Goal: Task Accomplishment & Management: Manage account settings

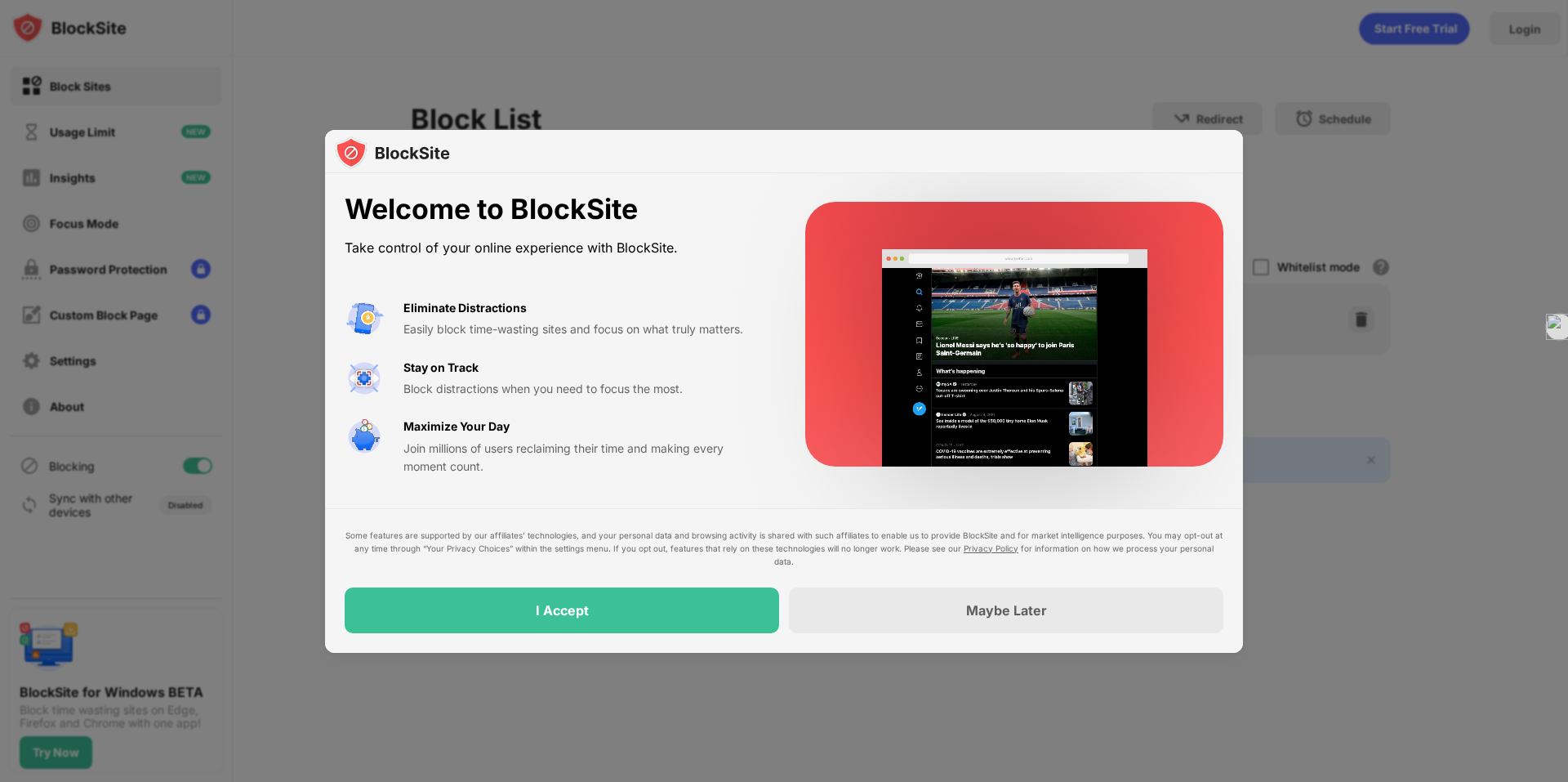
click at [967, 281] on video at bounding box center [1015, 358] width 293 height 218
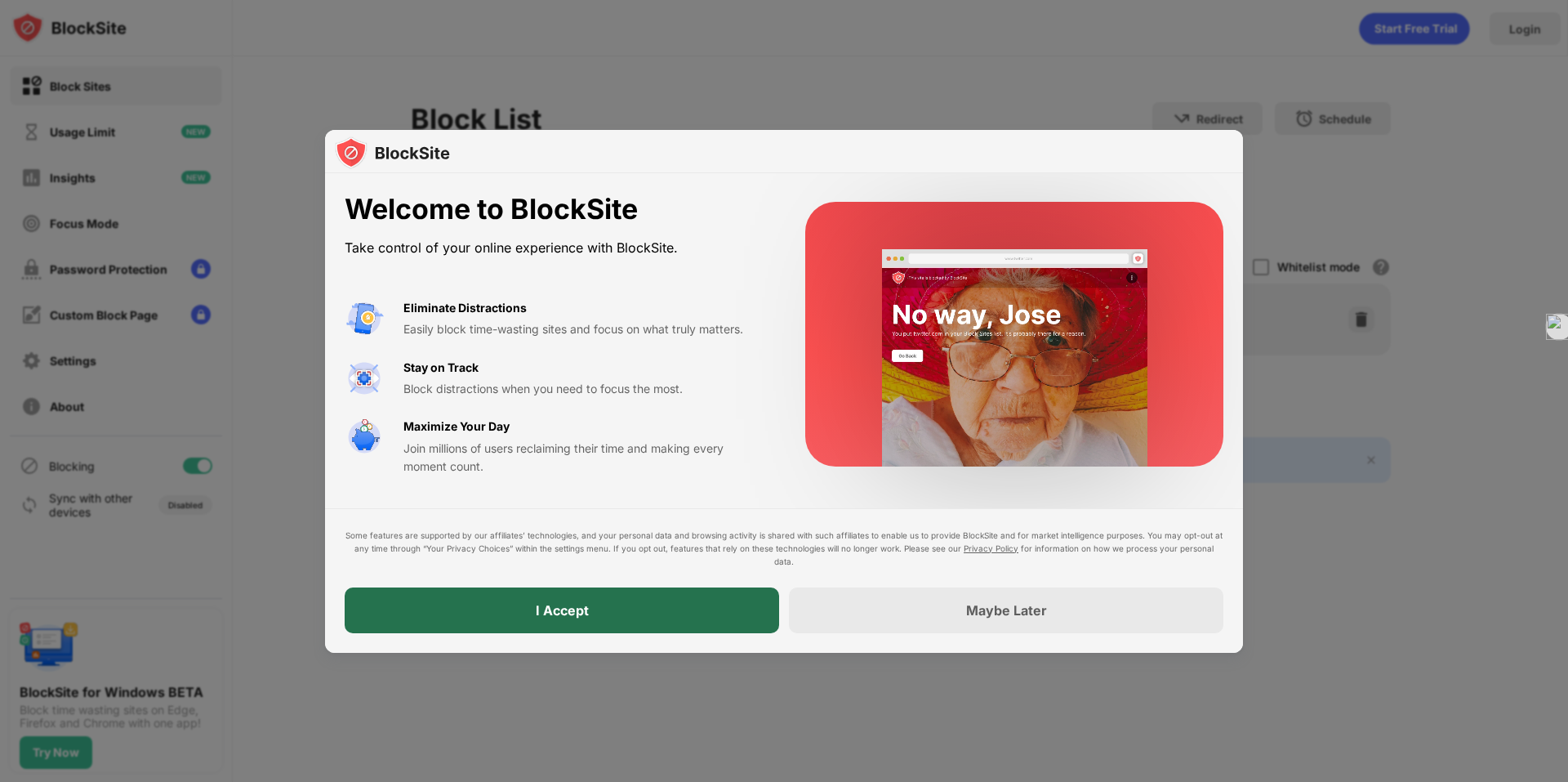
click at [668, 611] on div "I Accept" at bounding box center [562, 610] width 434 height 46
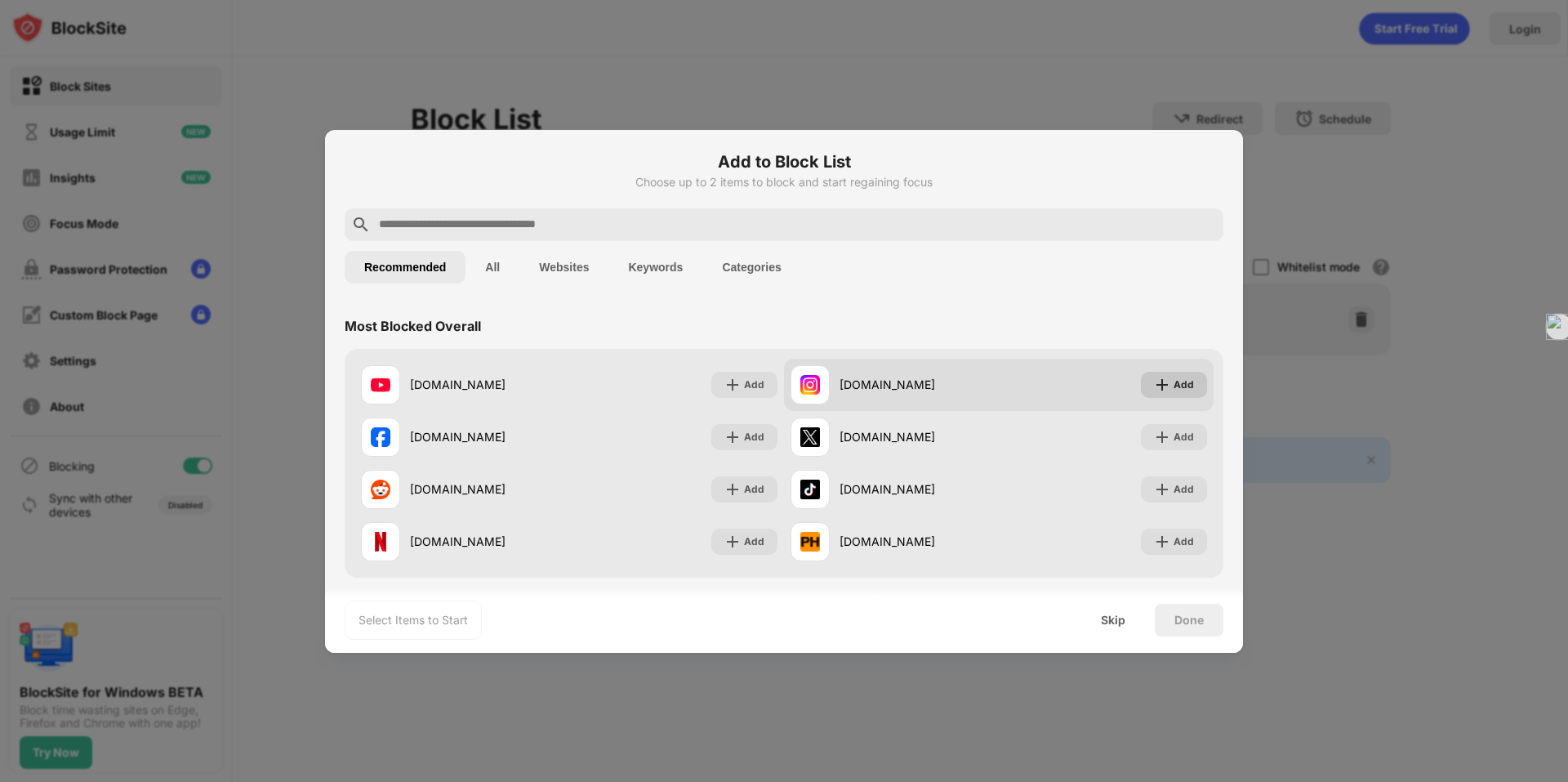
click at [1154, 385] on img at bounding box center [1162, 385] width 17 height 17
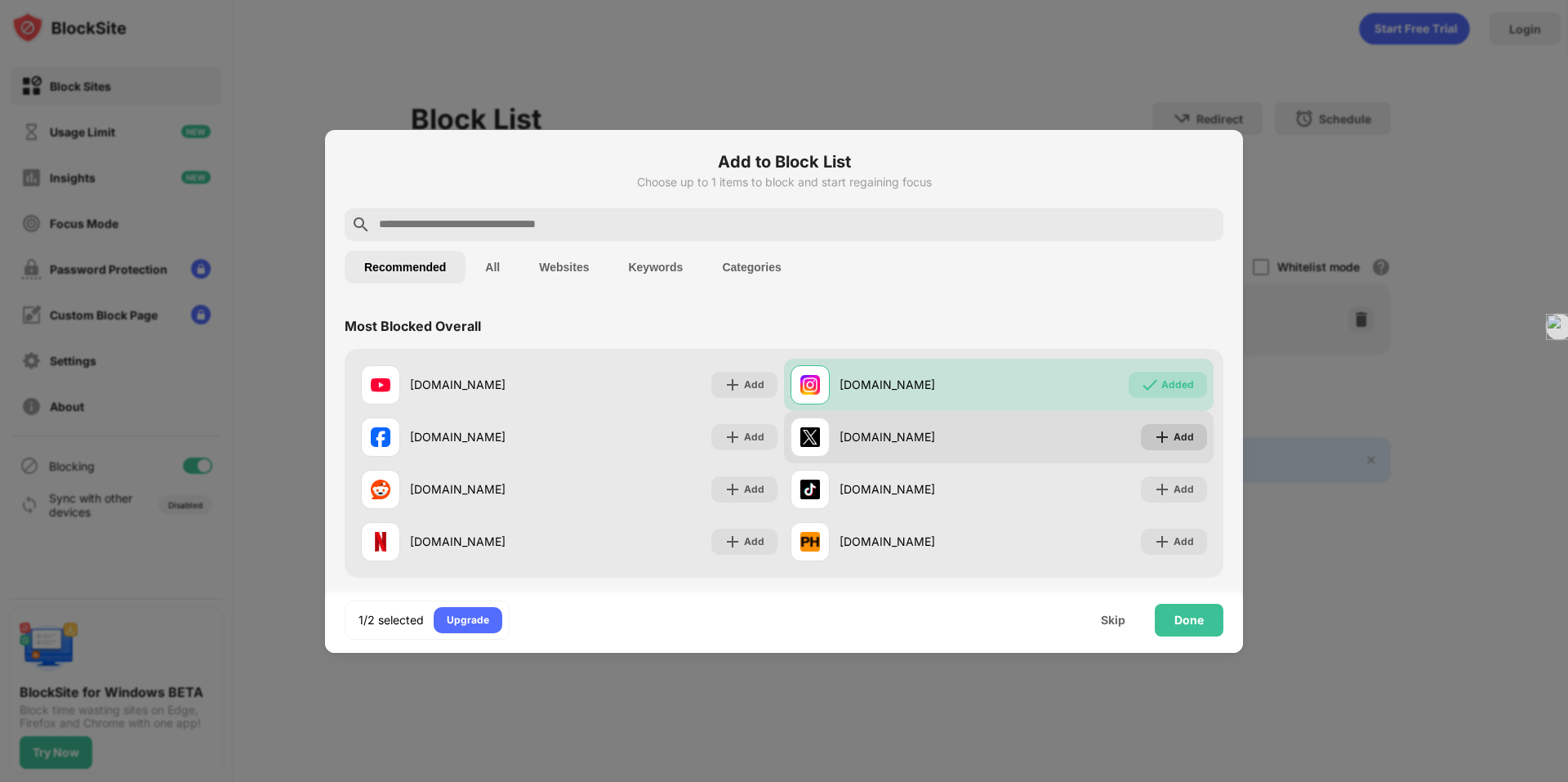
click at [1174, 442] on div "Add" at bounding box center [1183, 437] width 21 height 17
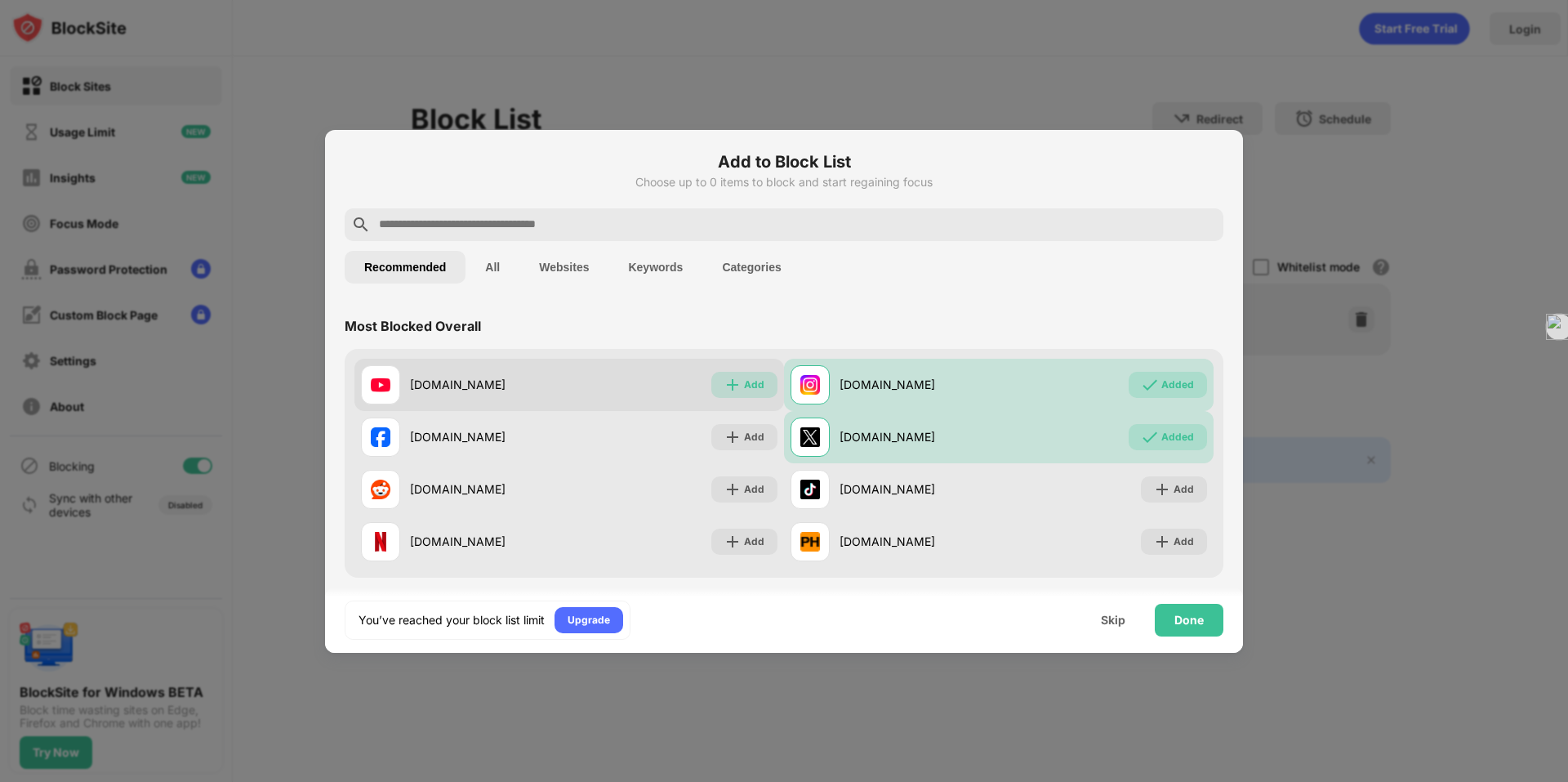
click at [744, 382] on div "Add" at bounding box center [754, 385] width 21 height 17
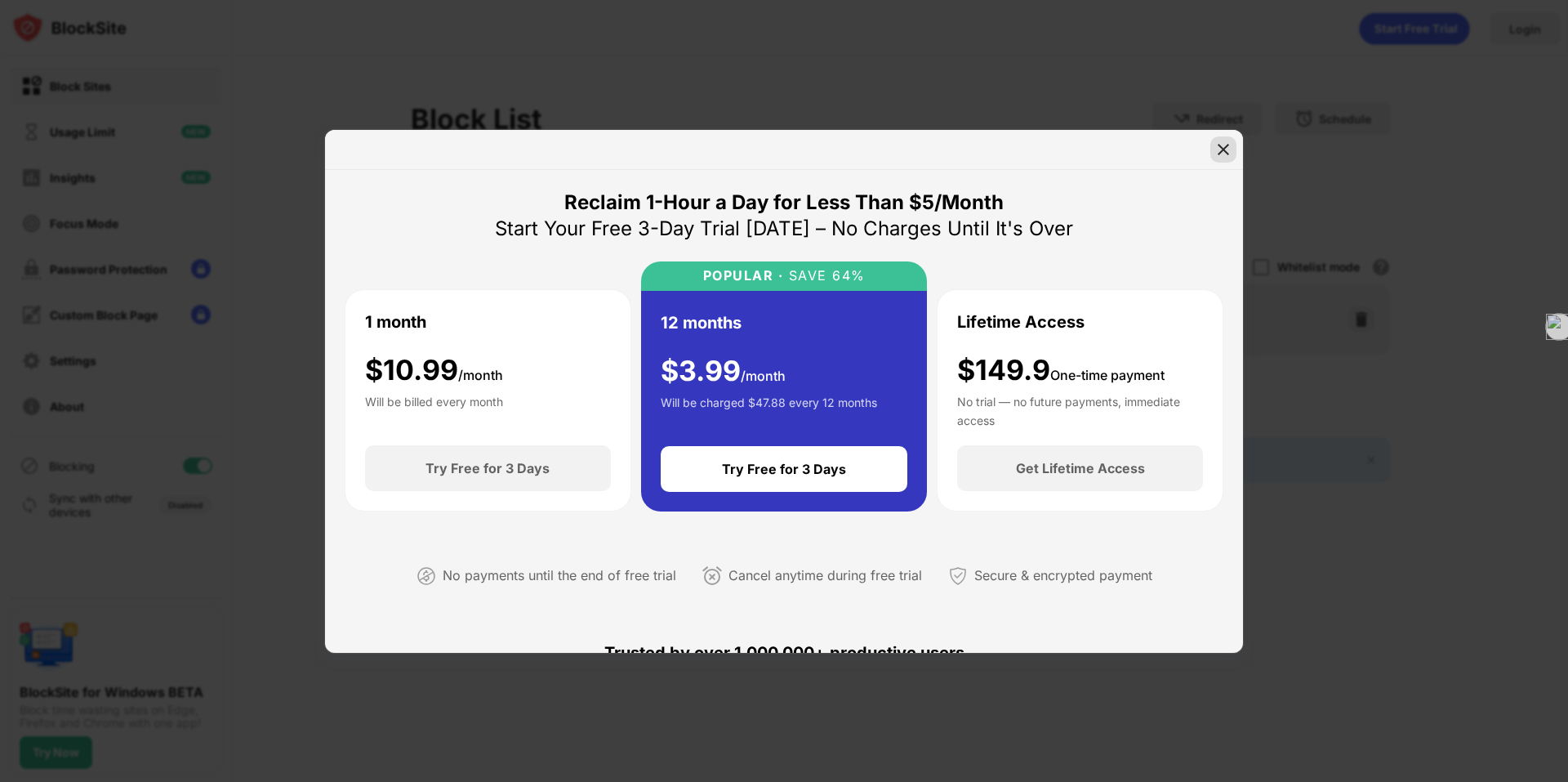
click at [1212, 142] on div at bounding box center [1224, 150] width 26 height 26
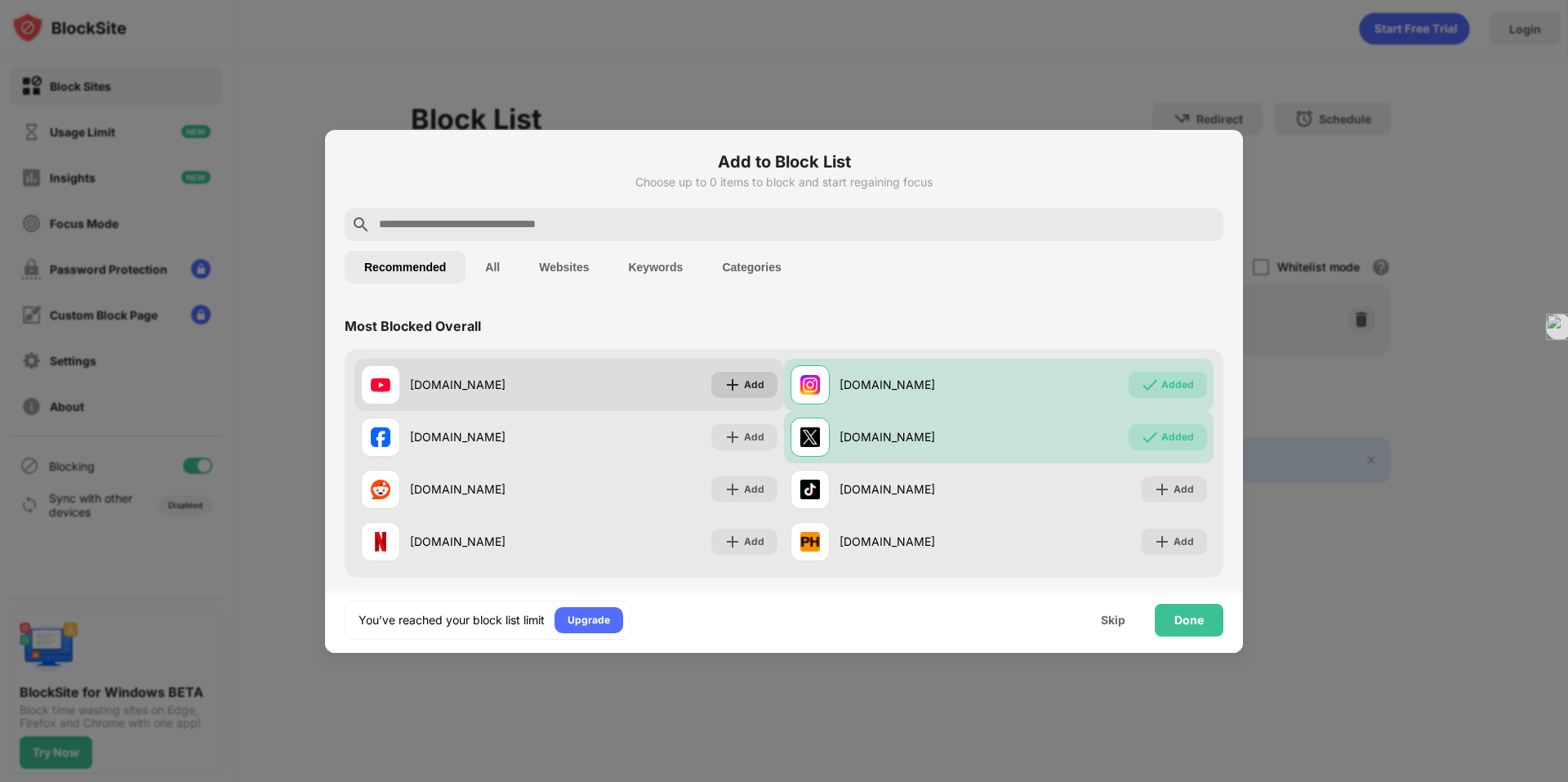
click at [738, 382] on div "Add" at bounding box center [744, 385] width 66 height 26
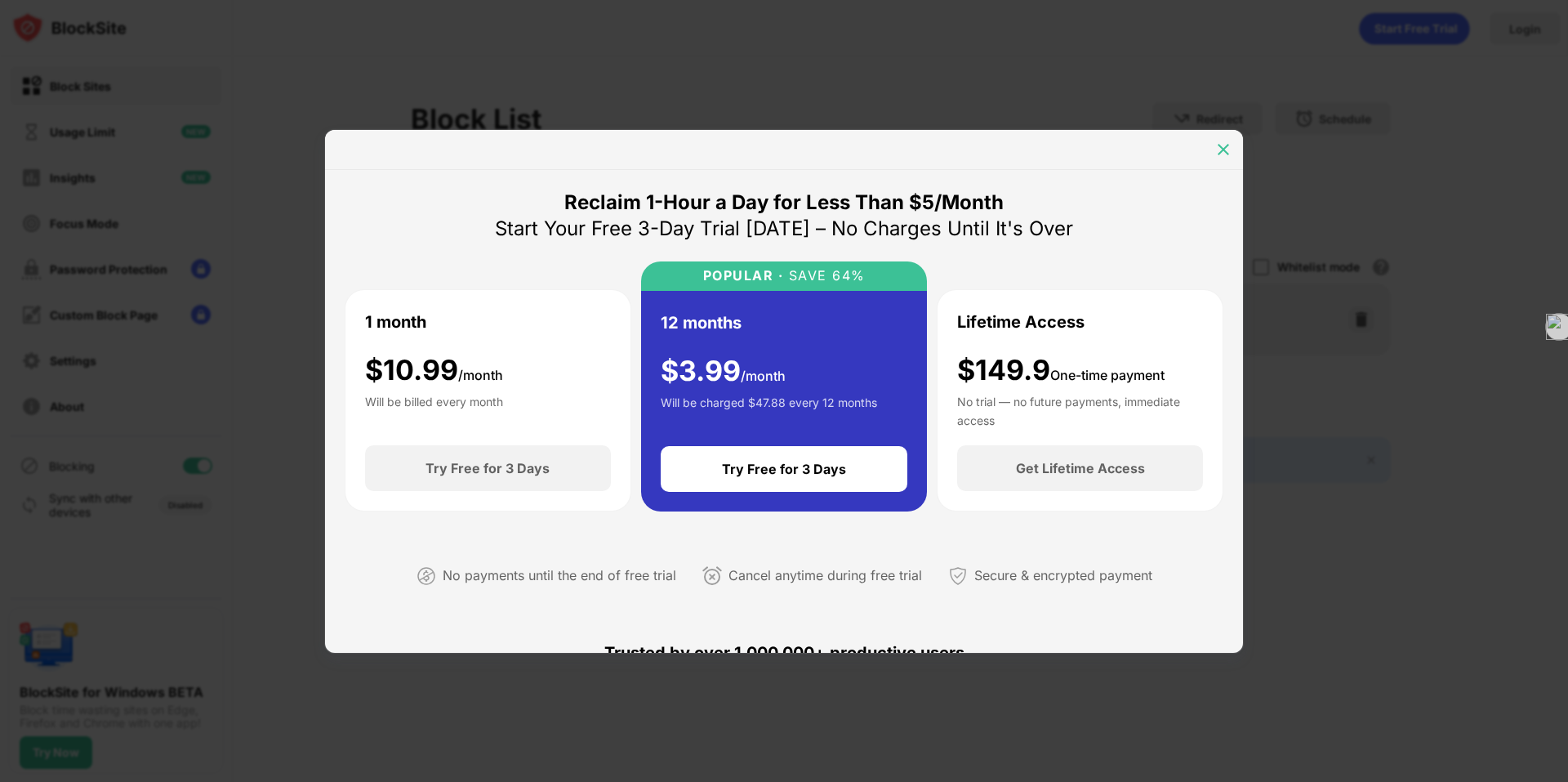
click at [1220, 147] on img at bounding box center [1223, 150] width 17 height 17
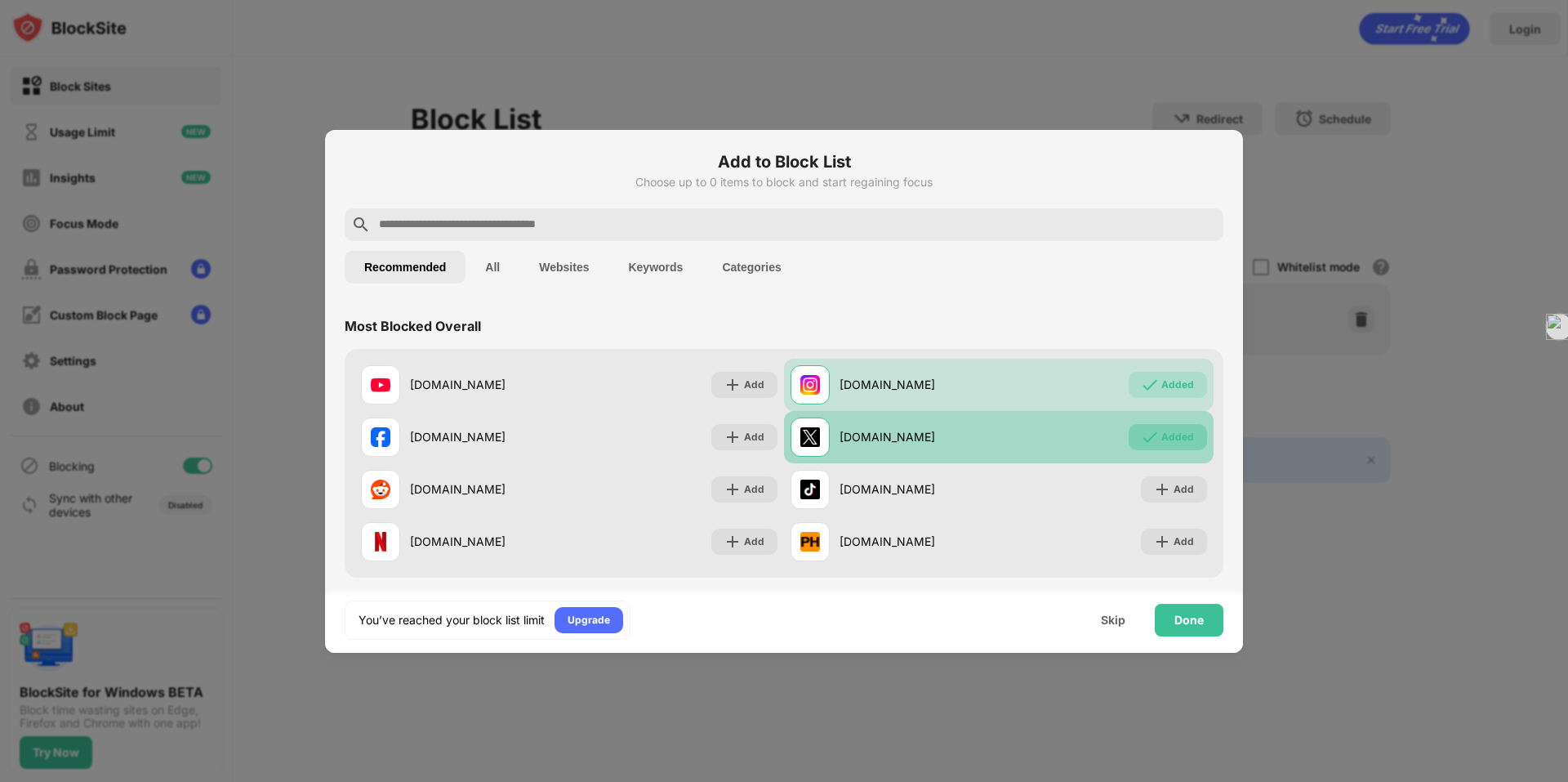
click at [1161, 433] on div "Added" at bounding box center [1178, 437] width 33 height 17
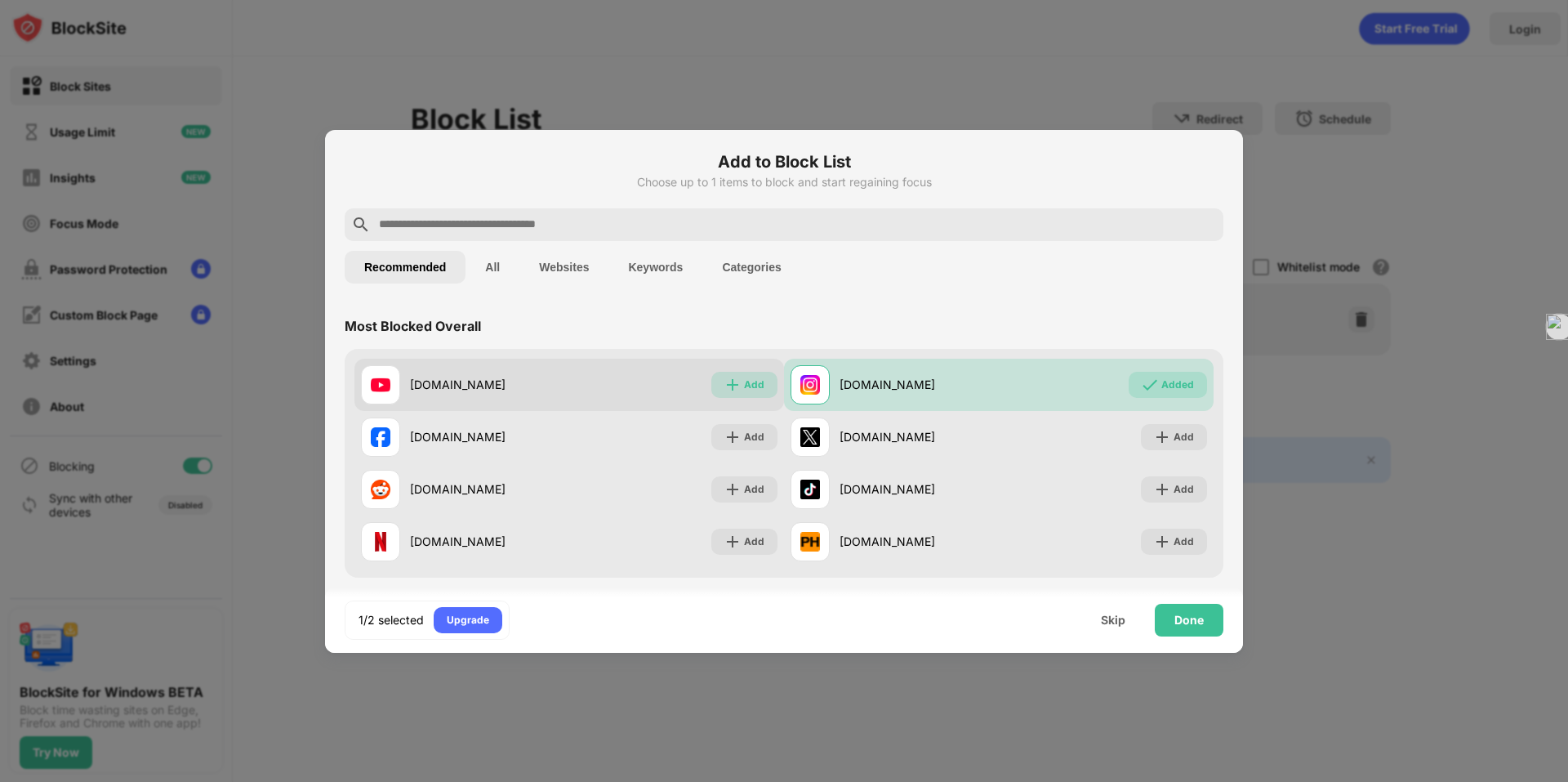
click at [748, 379] on div "Add" at bounding box center [754, 385] width 21 height 17
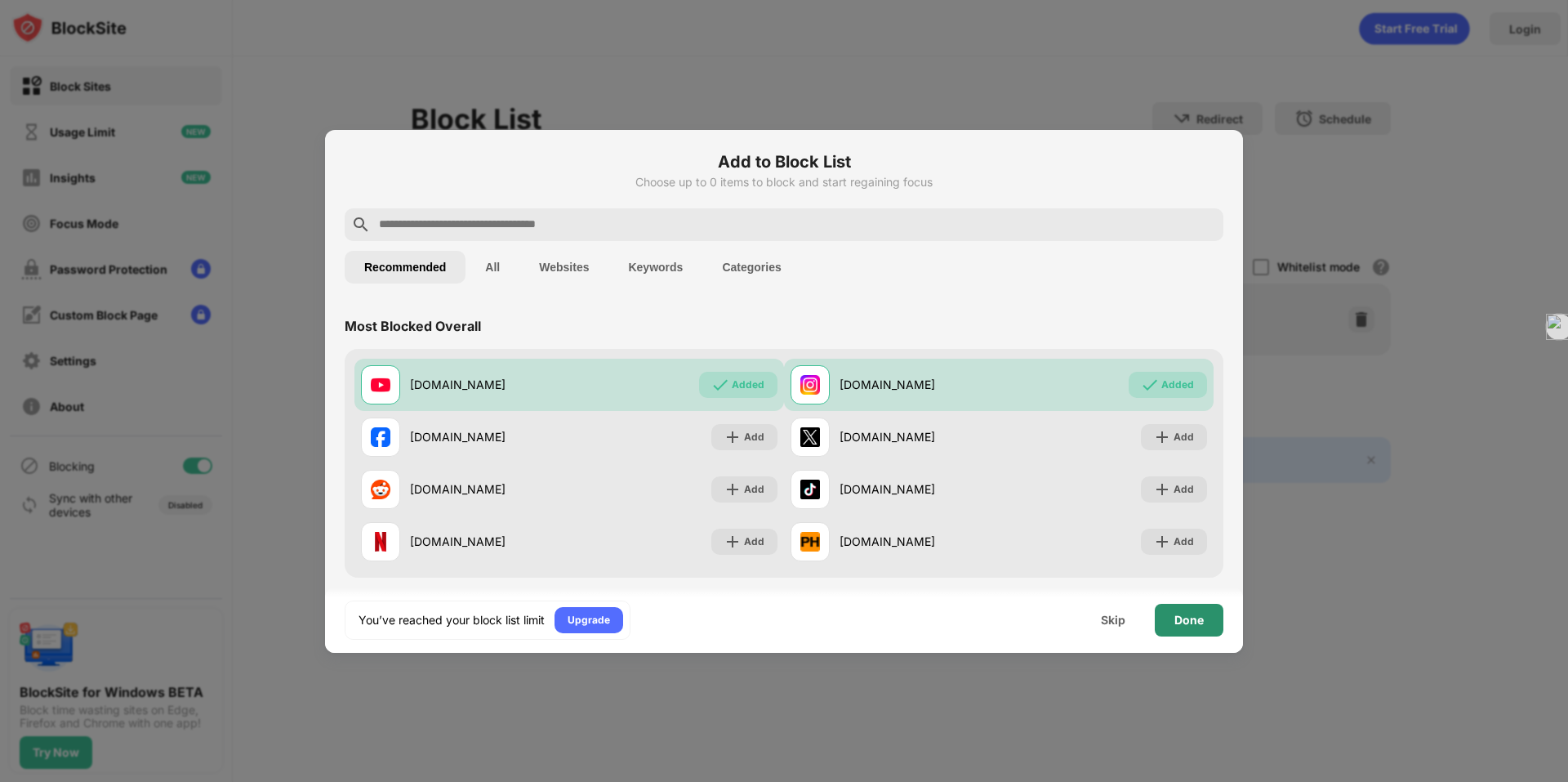
click at [1171, 620] on div "Done" at bounding box center [1188, 621] width 69 height 33
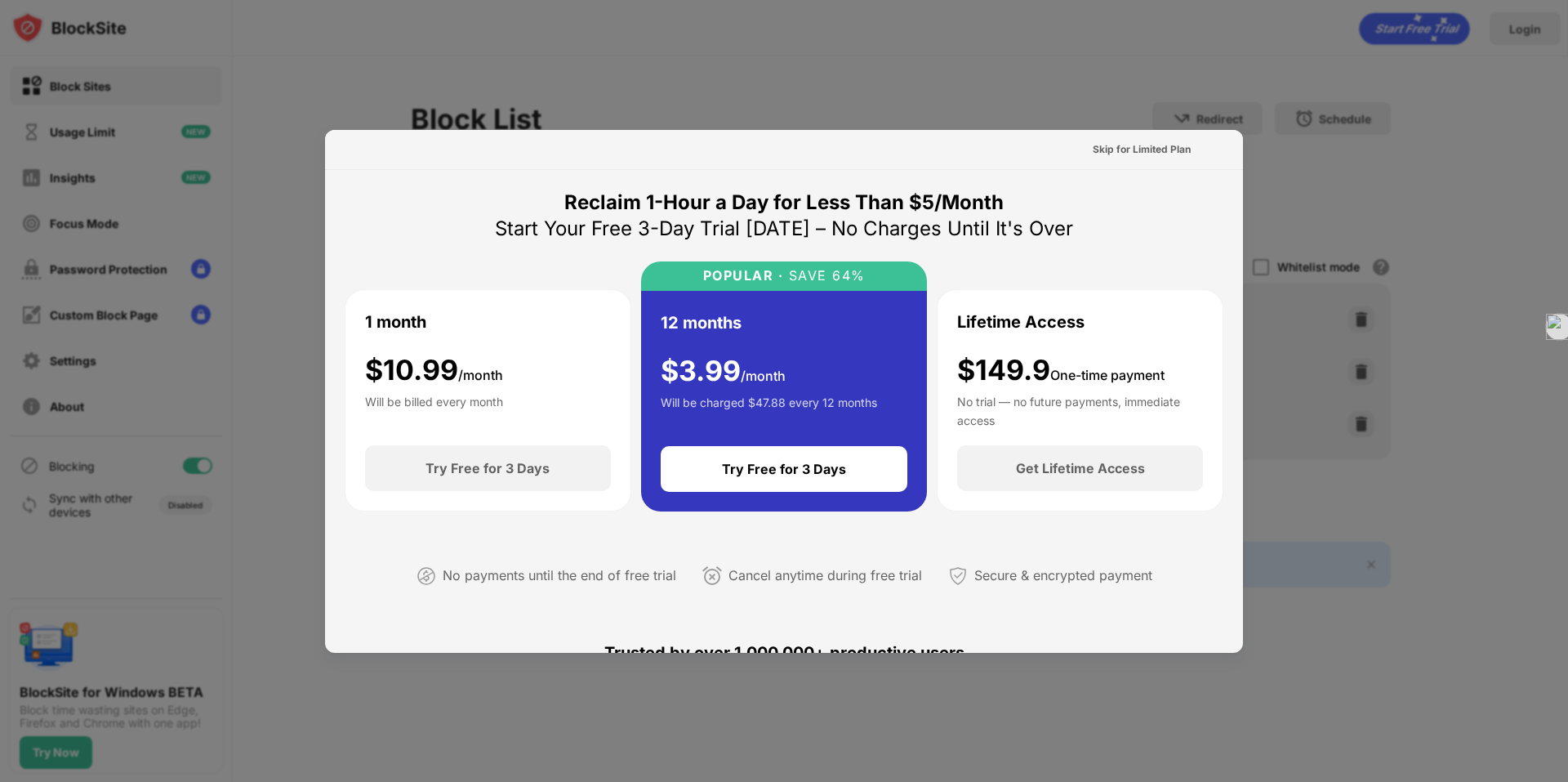
click at [1226, 140] on div "Skip for Limited Plan" at bounding box center [784, 150] width 918 height 40
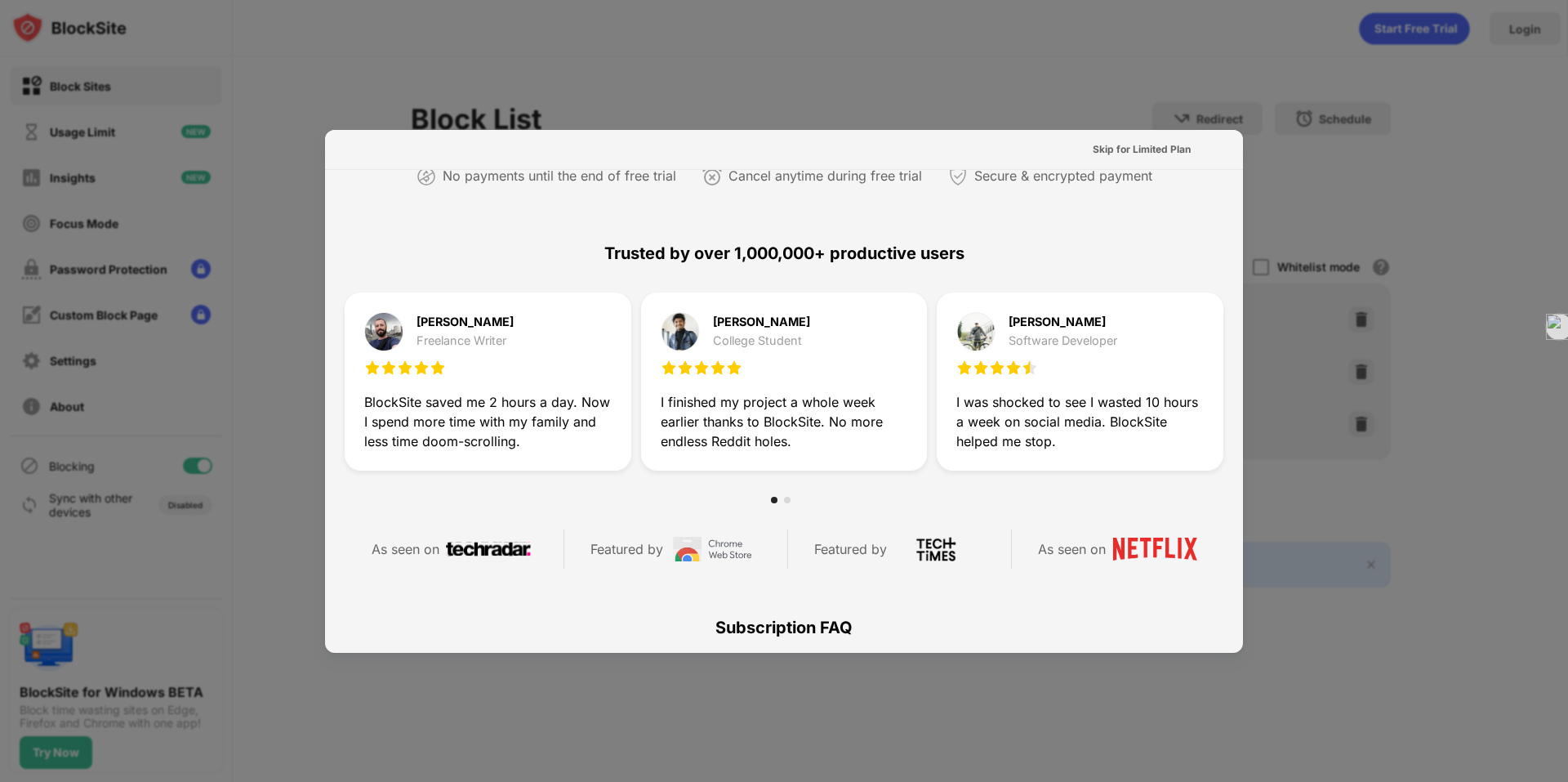
scroll to position [327, 0]
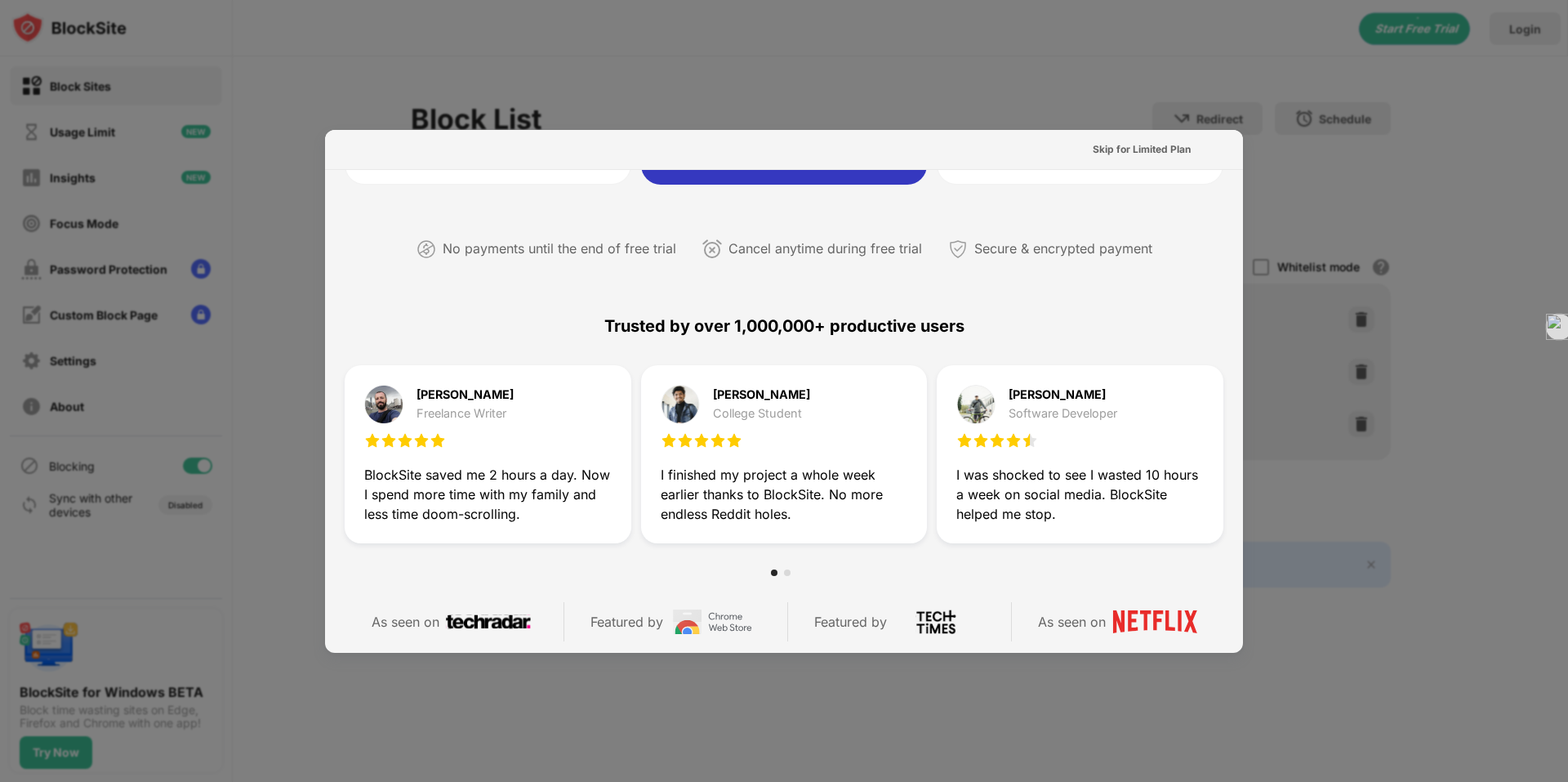
click at [1343, 449] on div at bounding box center [784, 391] width 1568 height 782
click at [1299, 520] on div at bounding box center [784, 391] width 1568 height 782
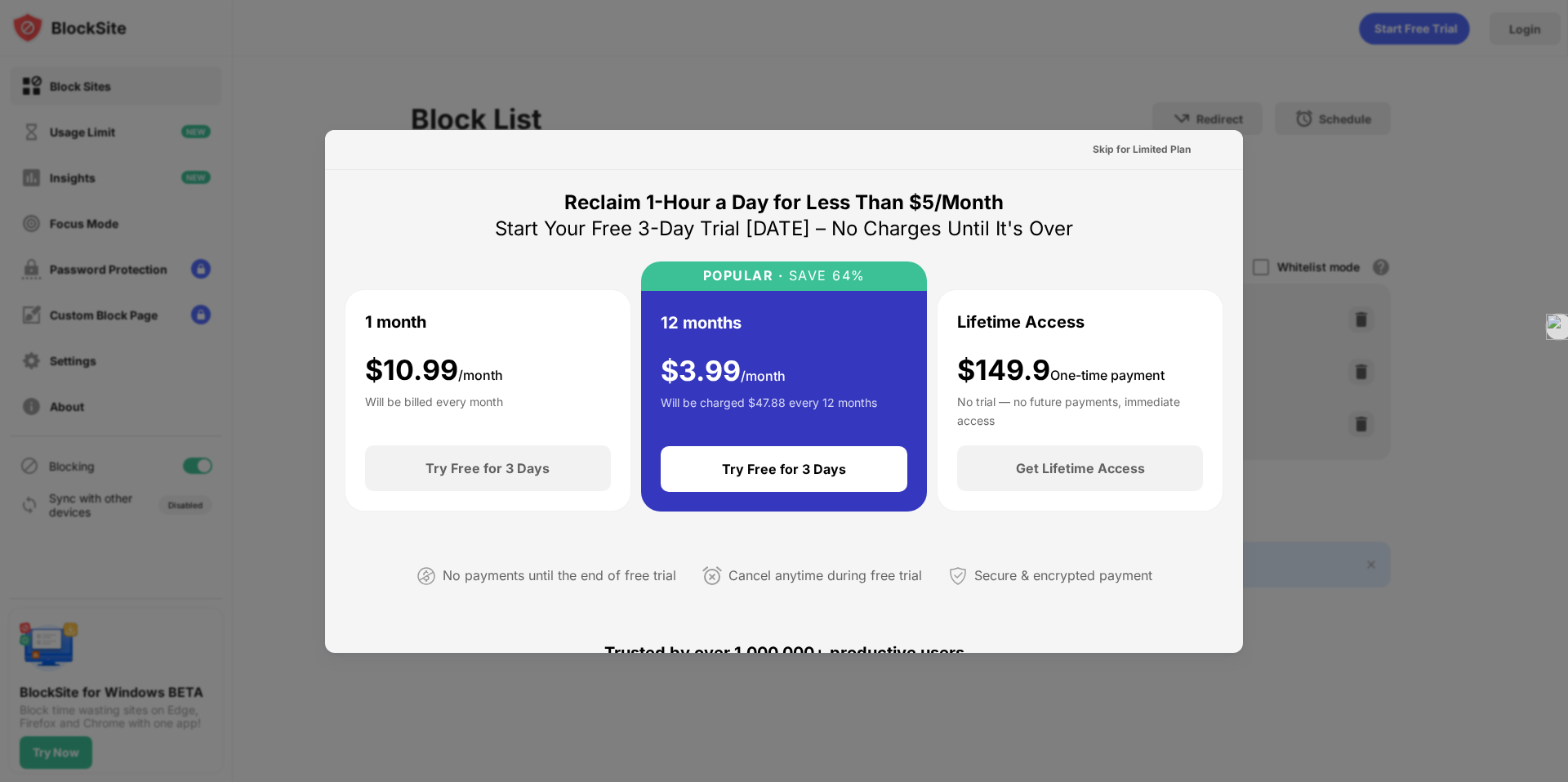
click at [1140, 139] on div "Skip for Limited Plan" at bounding box center [1142, 150] width 124 height 26
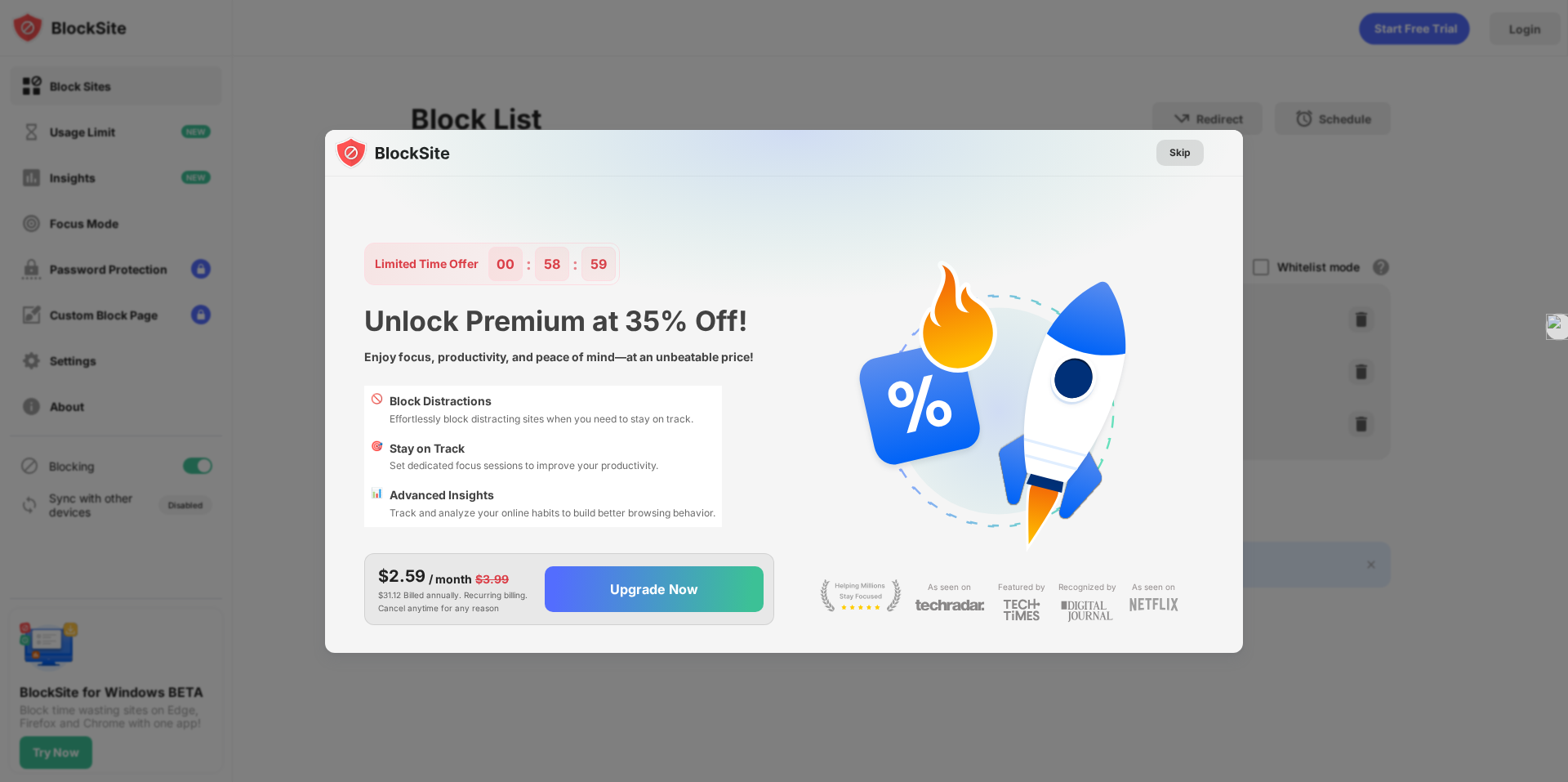
click at [1177, 158] on div "Skip" at bounding box center [1180, 153] width 22 height 17
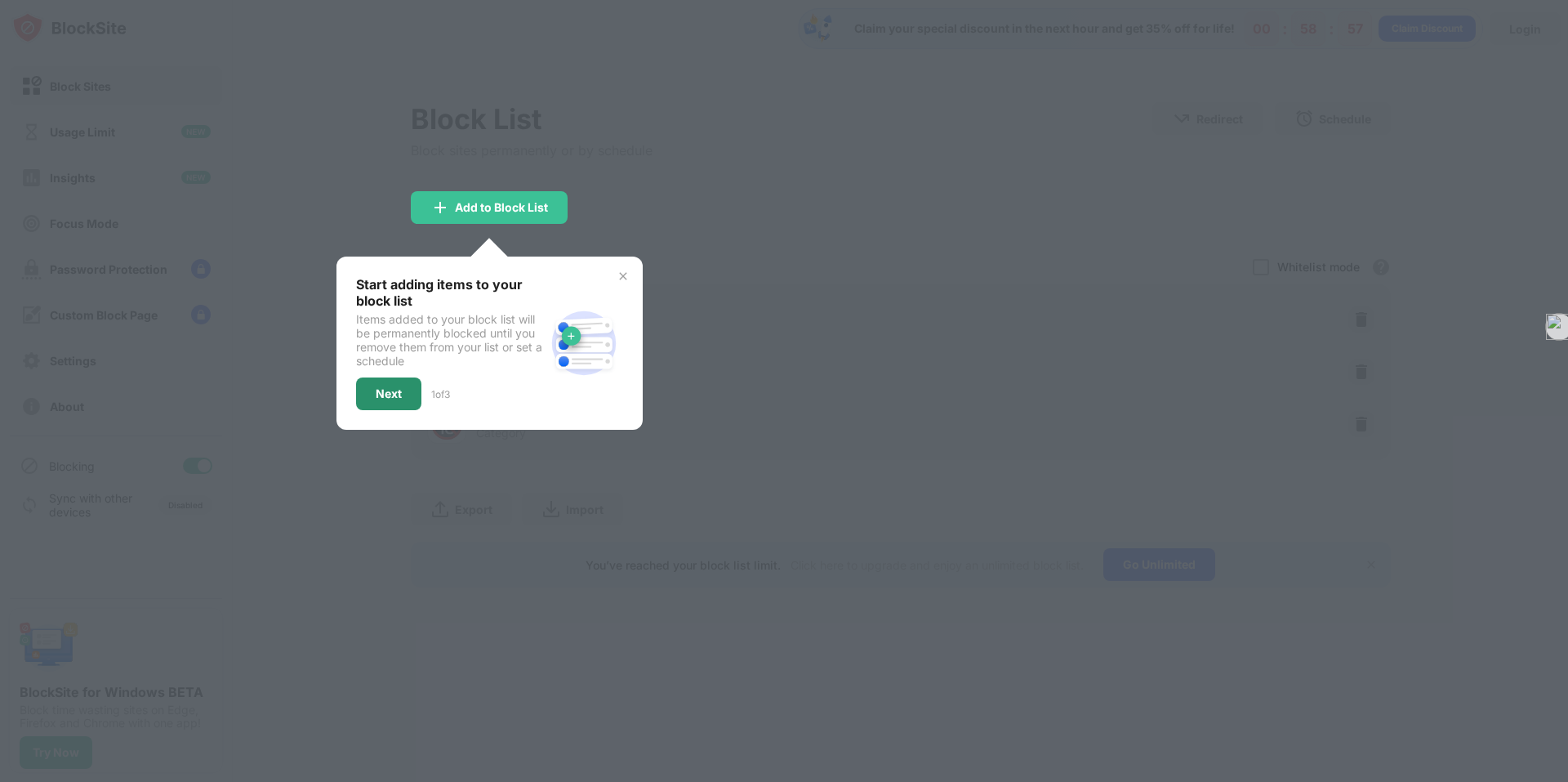
click at [380, 387] on div "Next" at bounding box center [389, 394] width 26 height 13
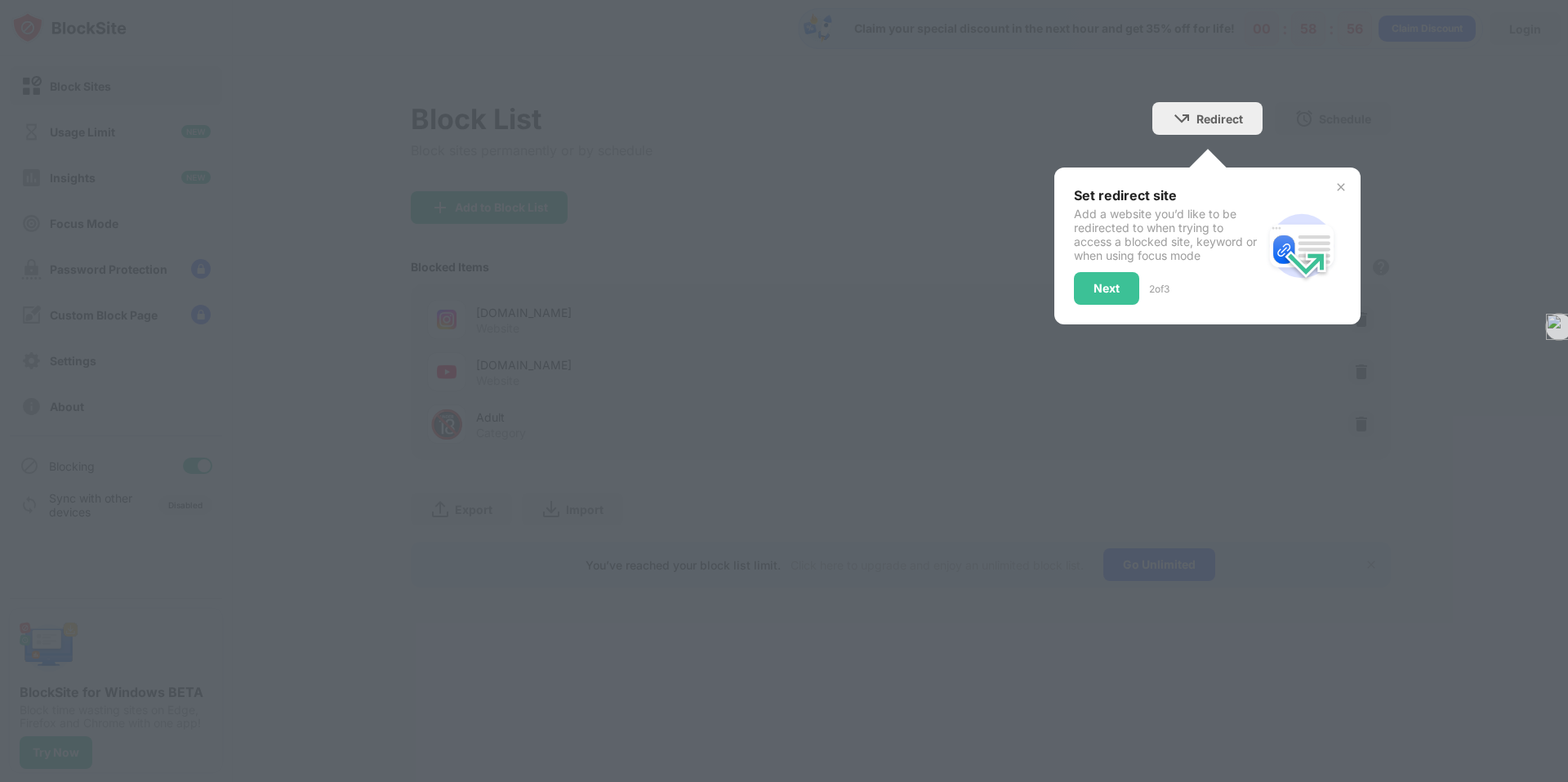
click at [827, 362] on div at bounding box center [784, 391] width 1568 height 782
click at [1107, 288] on div "Next" at bounding box center [1107, 289] width 26 height 13
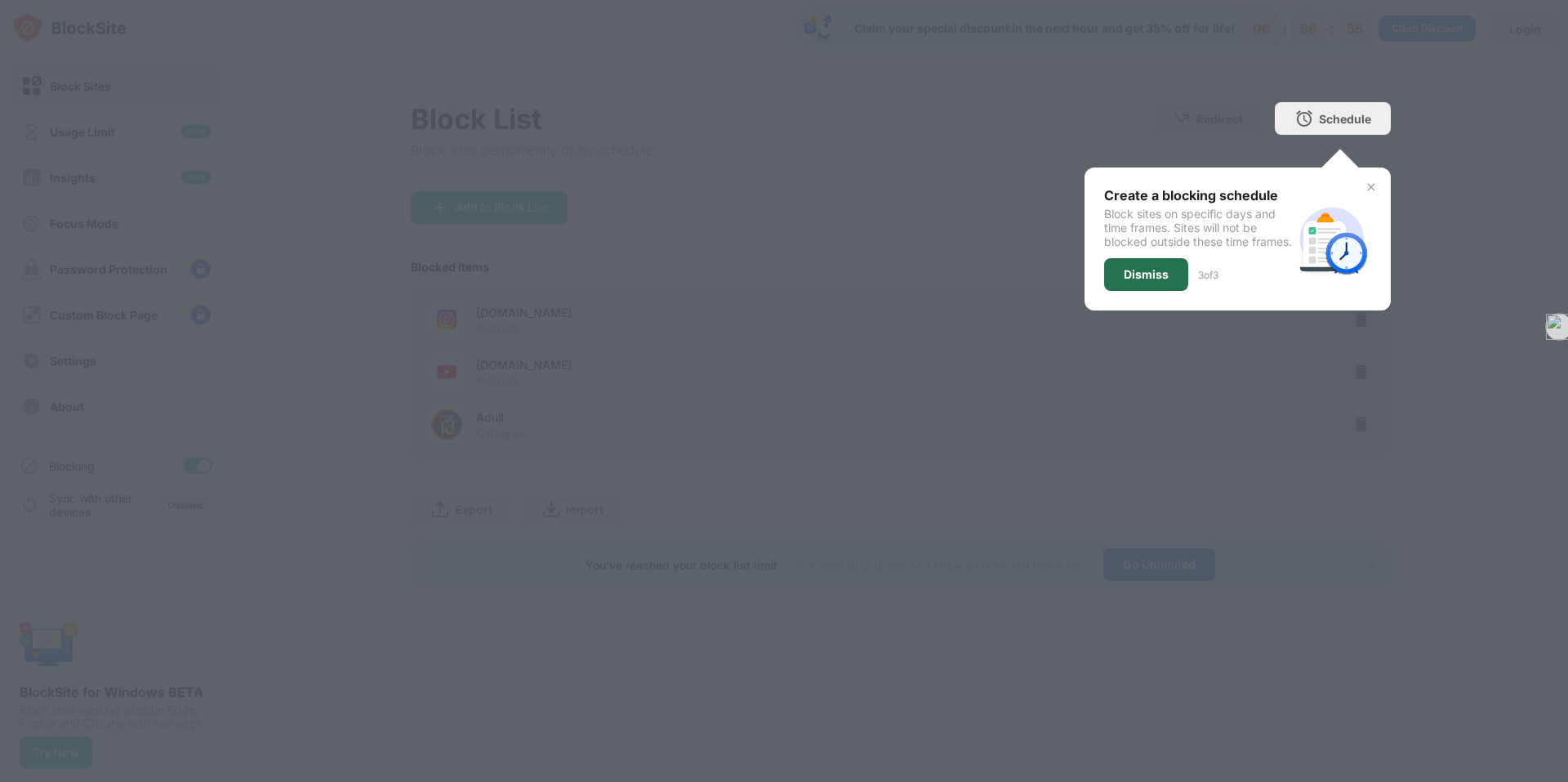
click at [1151, 281] on div "Dismiss" at bounding box center [1146, 275] width 45 height 13
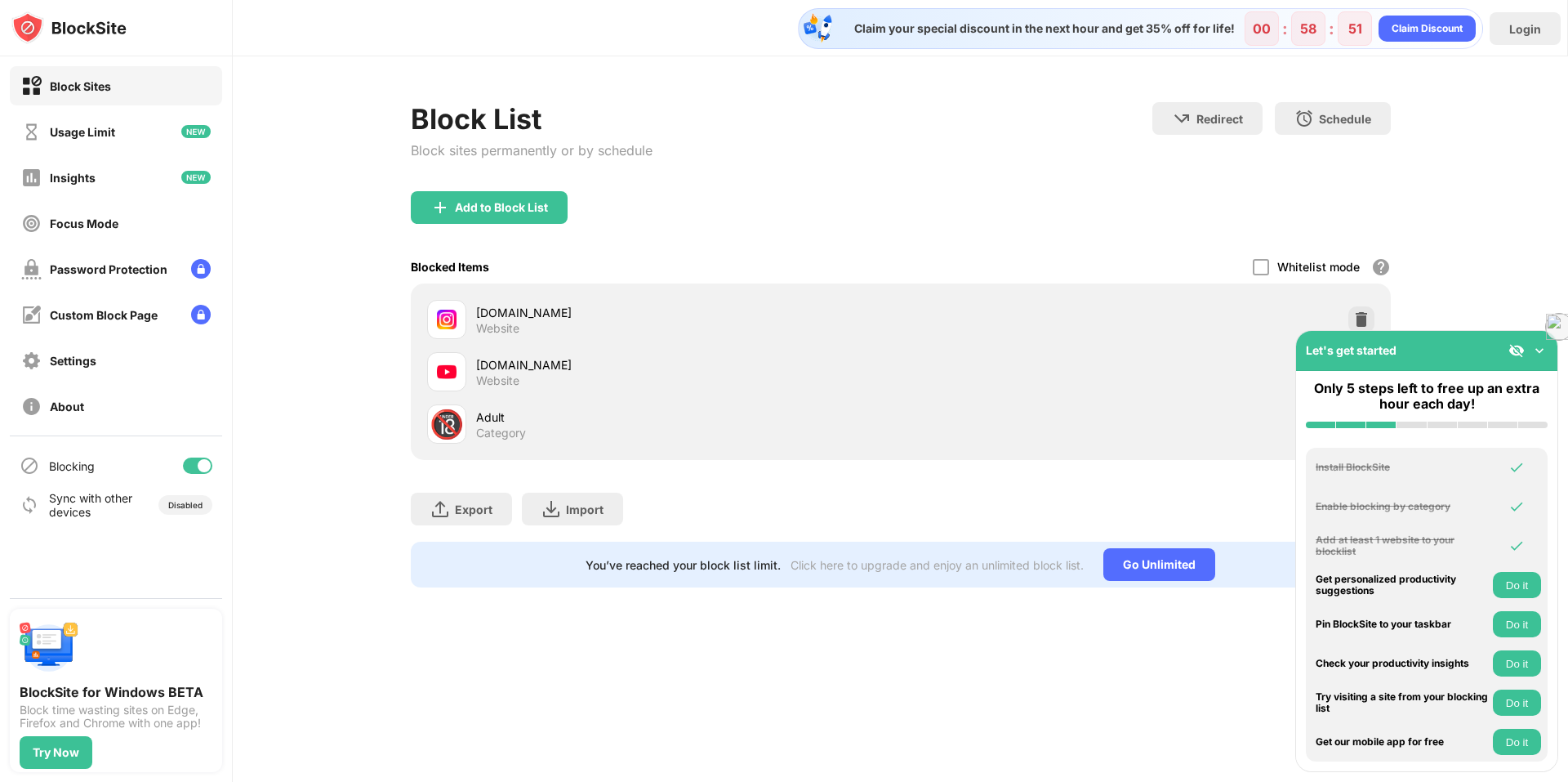
click at [1523, 345] on img at bounding box center [1517, 351] width 17 height 17
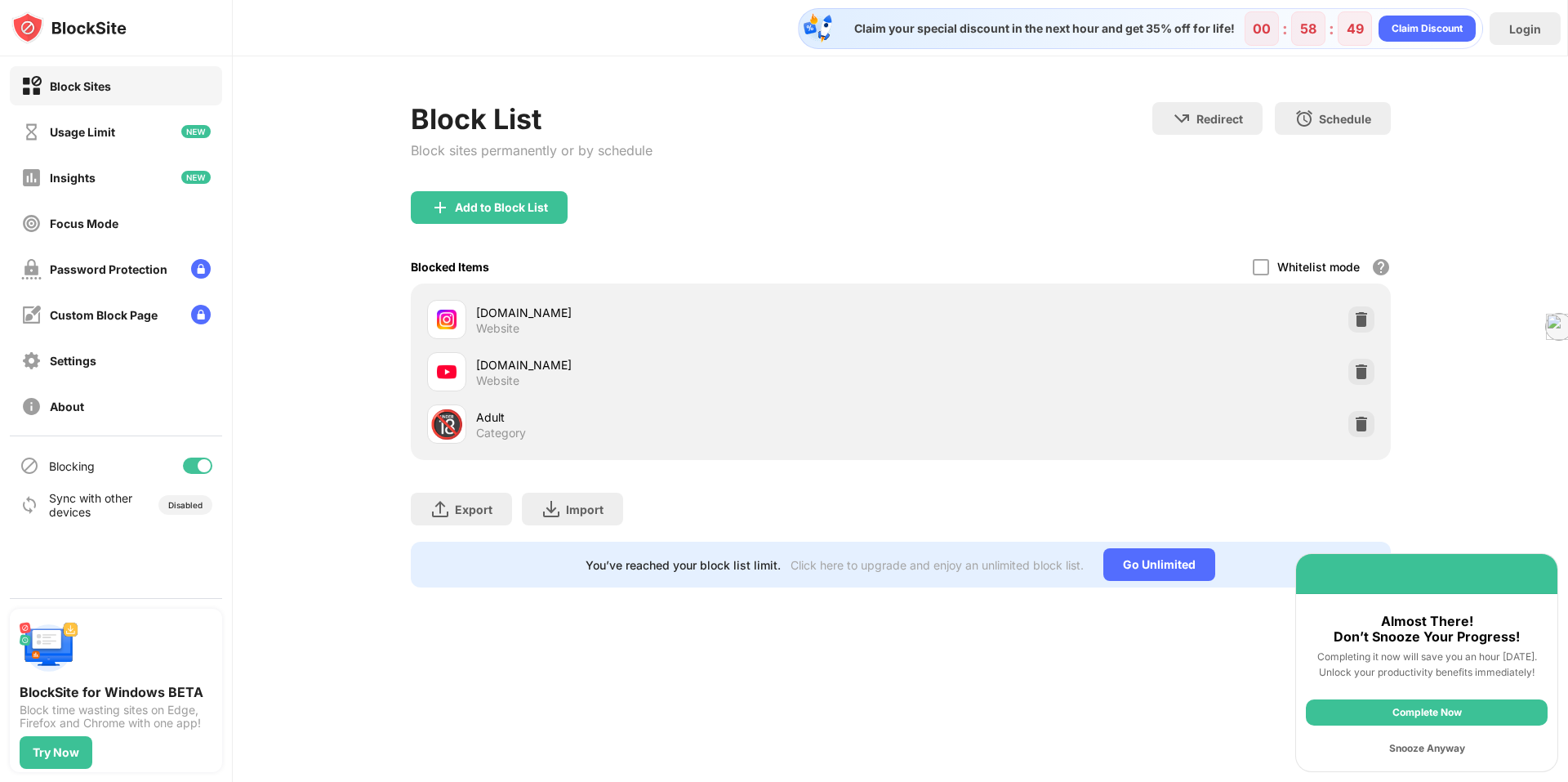
click at [1441, 712] on div "Complete Now" at bounding box center [1427, 712] width 241 height 26
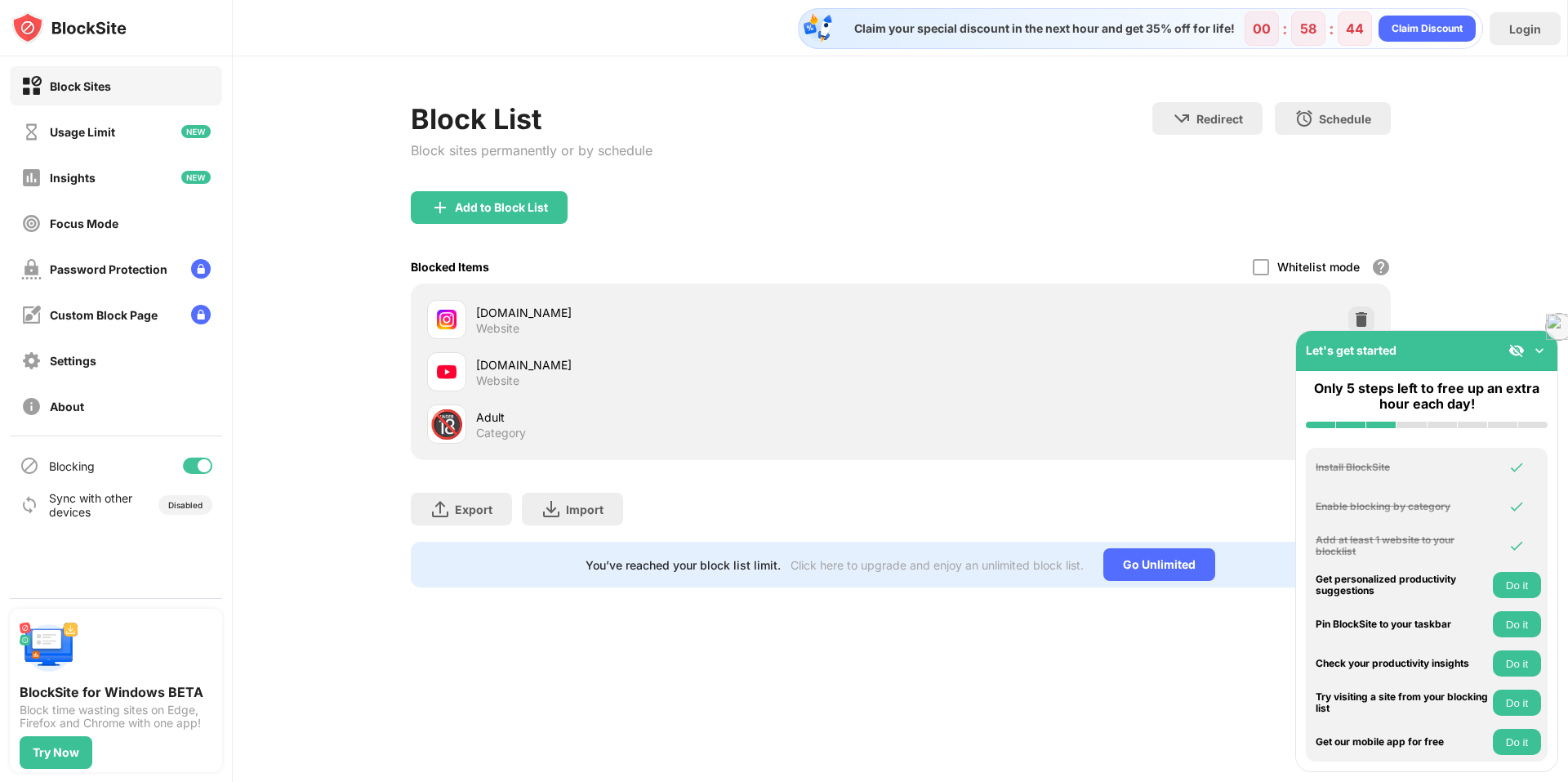
click at [1510, 585] on button "Do it" at bounding box center [1517, 585] width 48 height 26
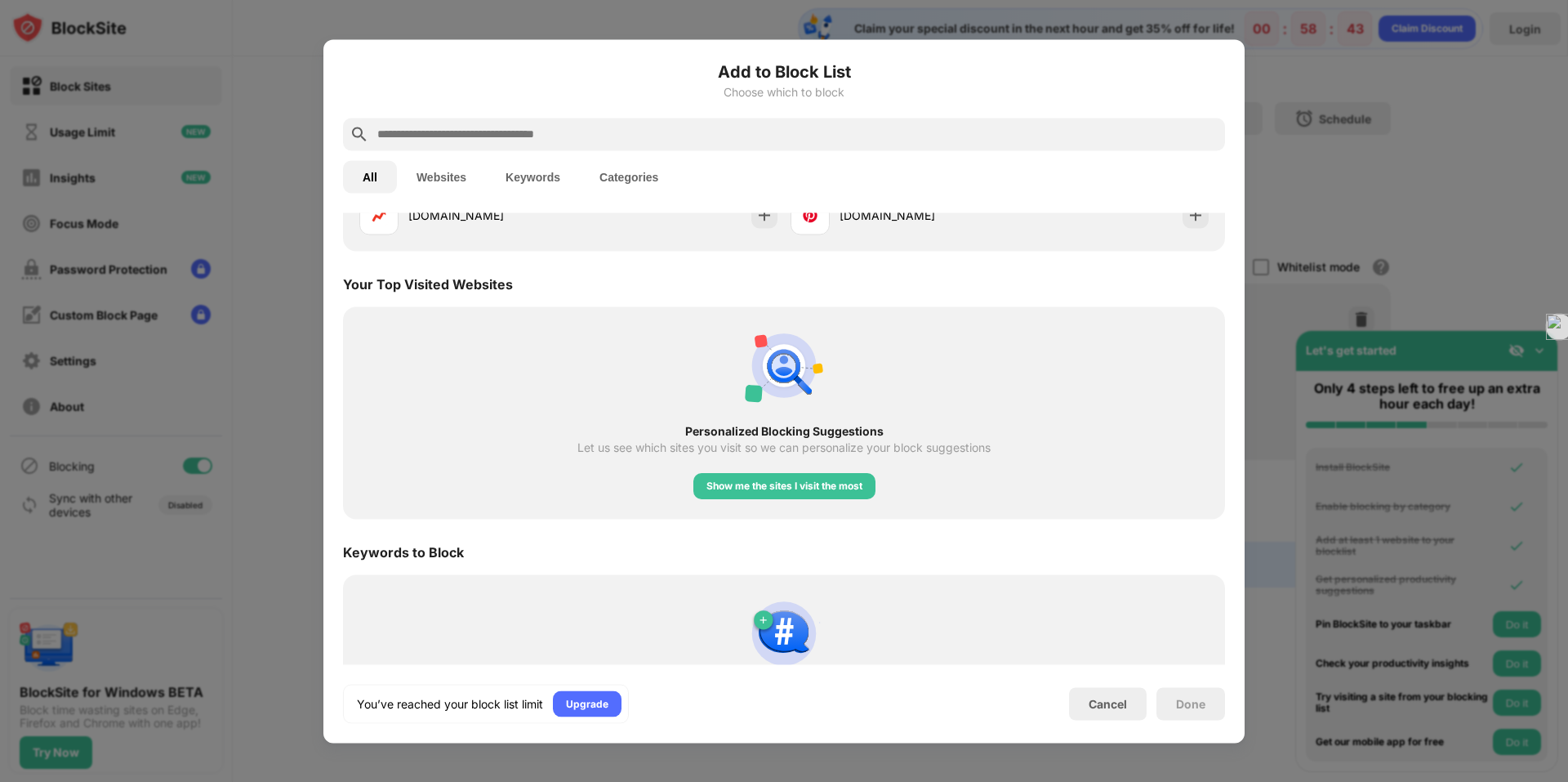
scroll to position [569, 0]
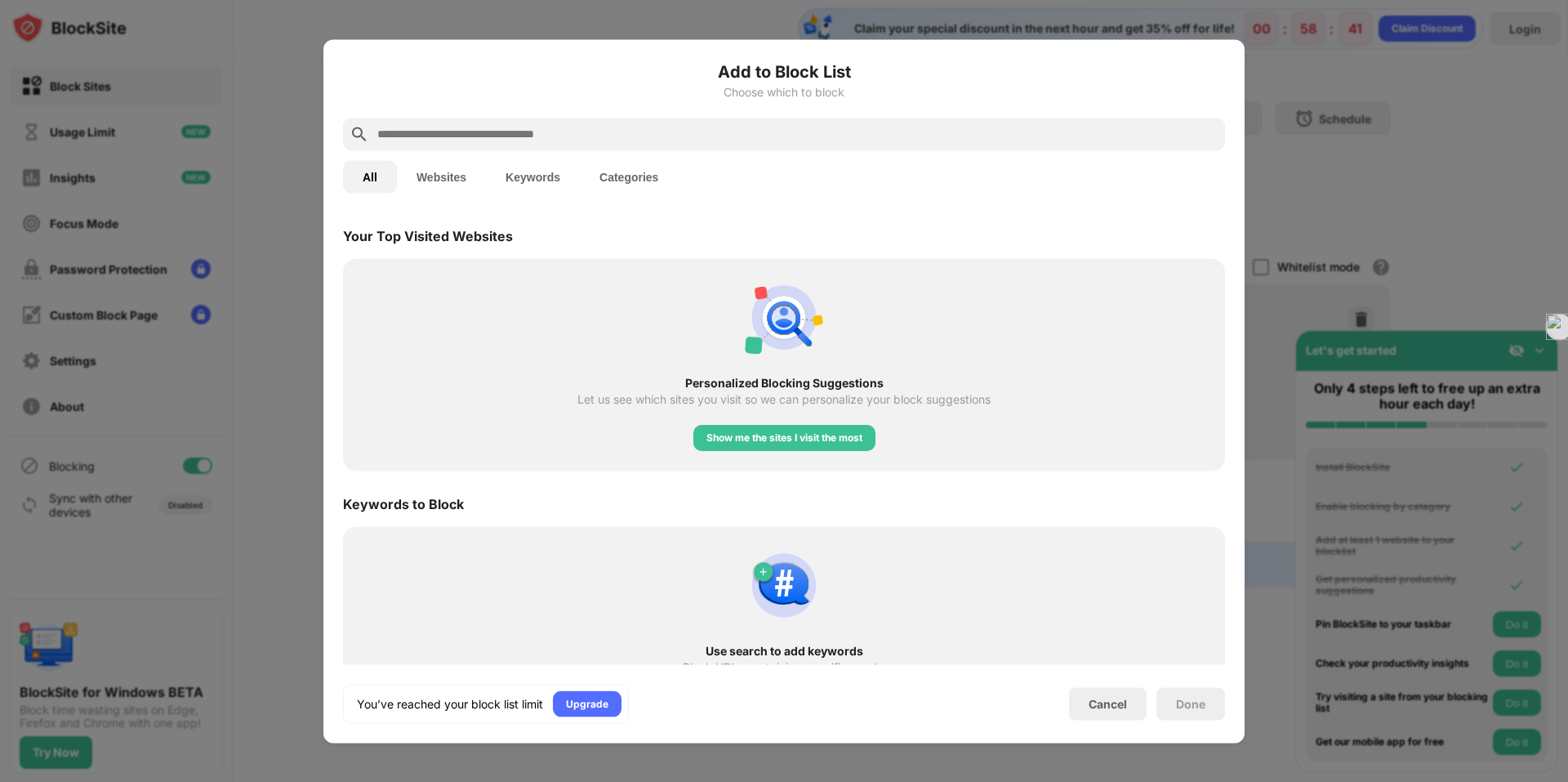
click at [1304, 401] on div at bounding box center [784, 391] width 1568 height 782
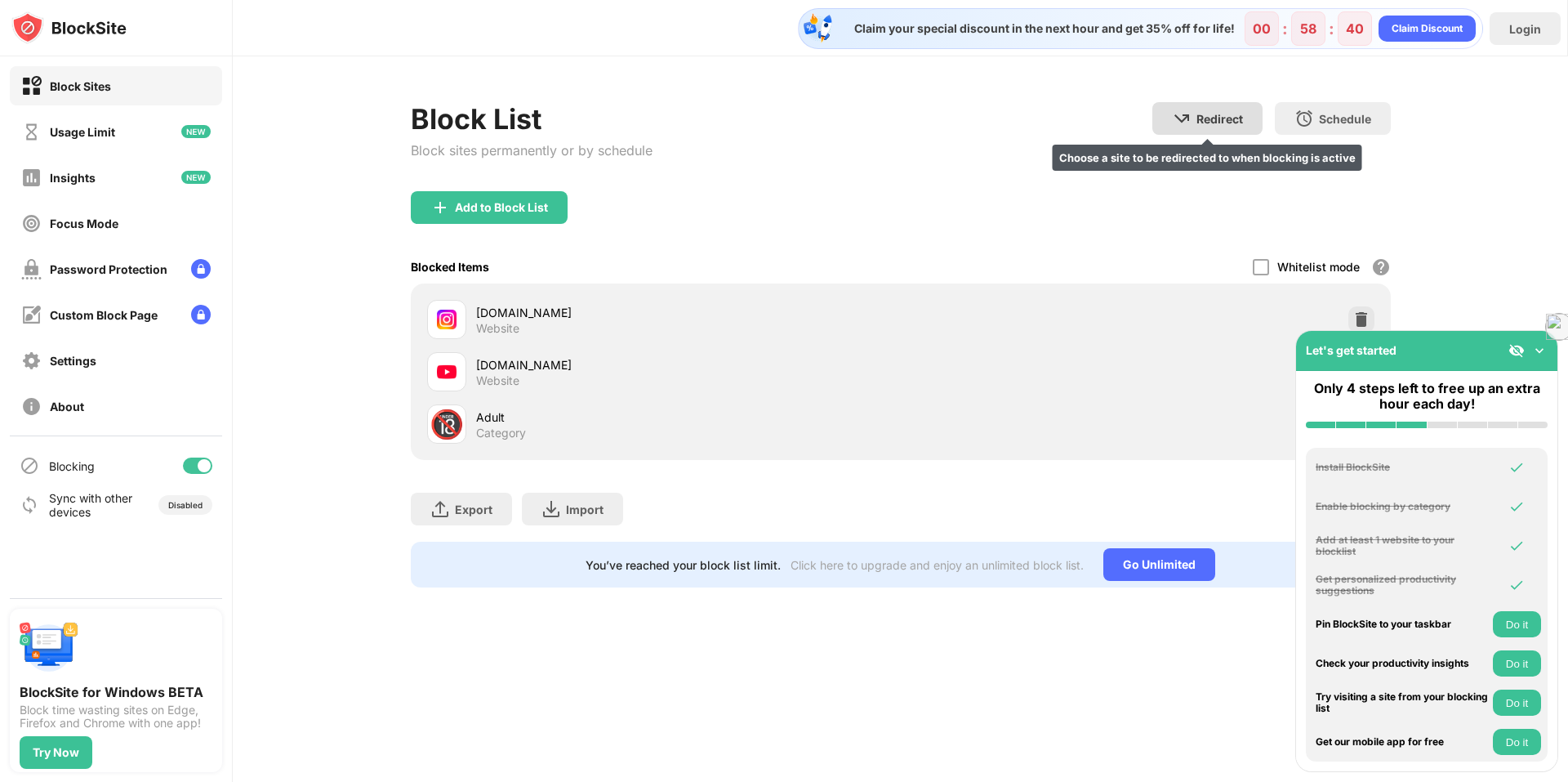
click at [1219, 123] on div "Redirect" at bounding box center [1220, 118] width 46 height 14
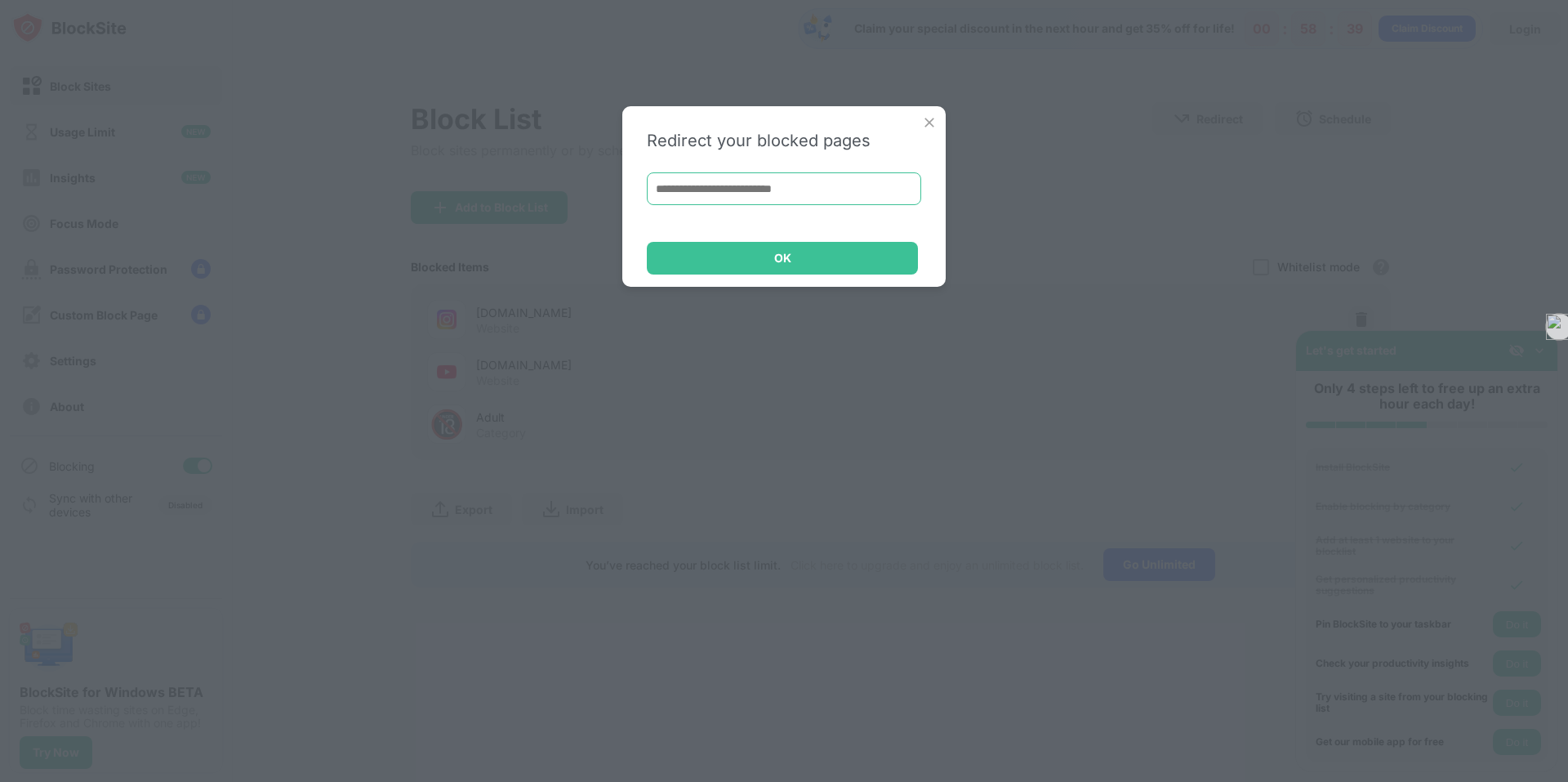
click at [720, 192] on input at bounding box center [784, 189] width 275 height 33
type input "**********"
type input "*********"
click at [794, 181] on input at bounding box center [784, 189] width 275 height 33
paste input "**********"
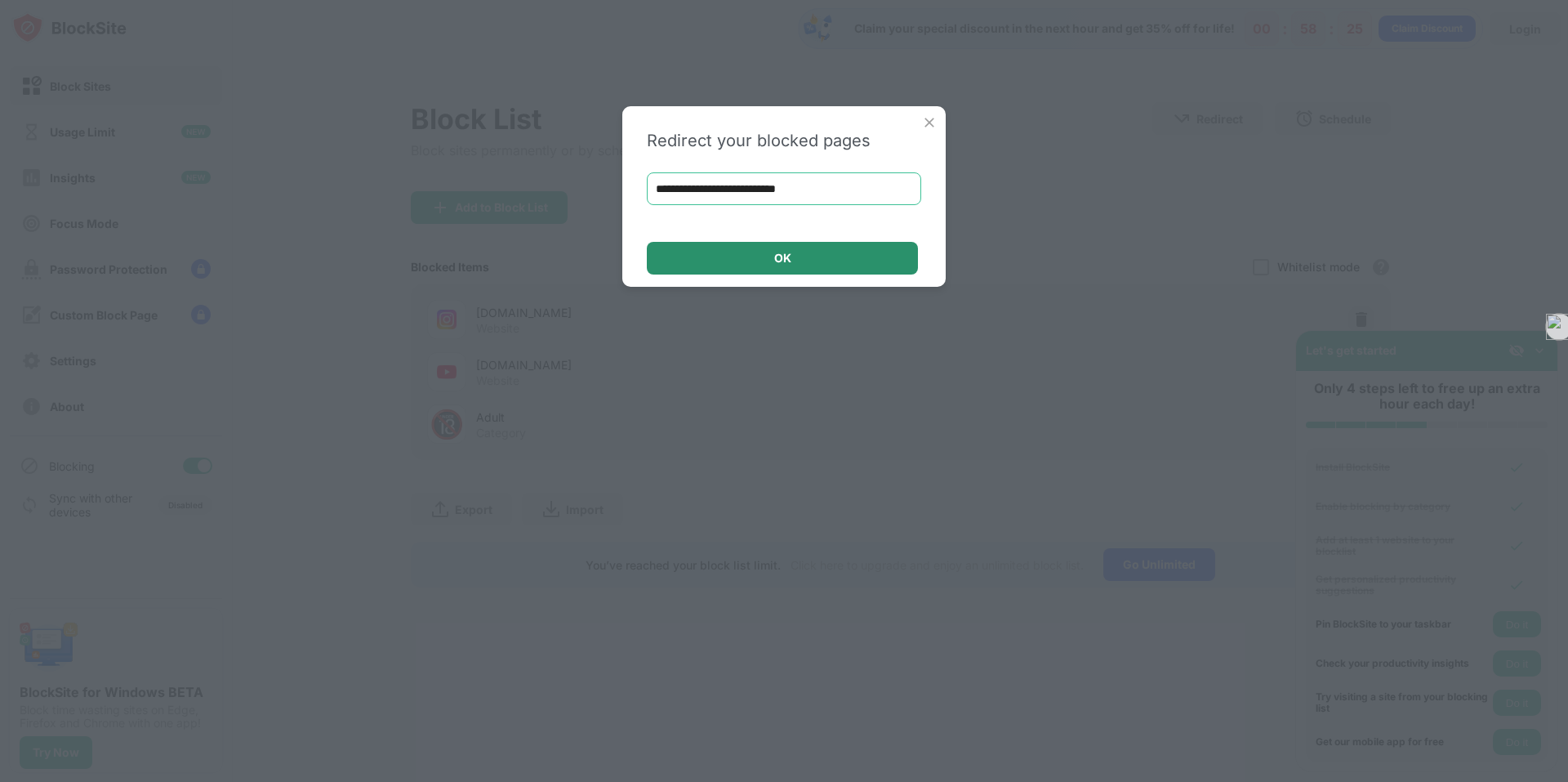
type input "**********"
click at [777, 260] on div "OK" at bounding box center [782, 258] width 17 height 13
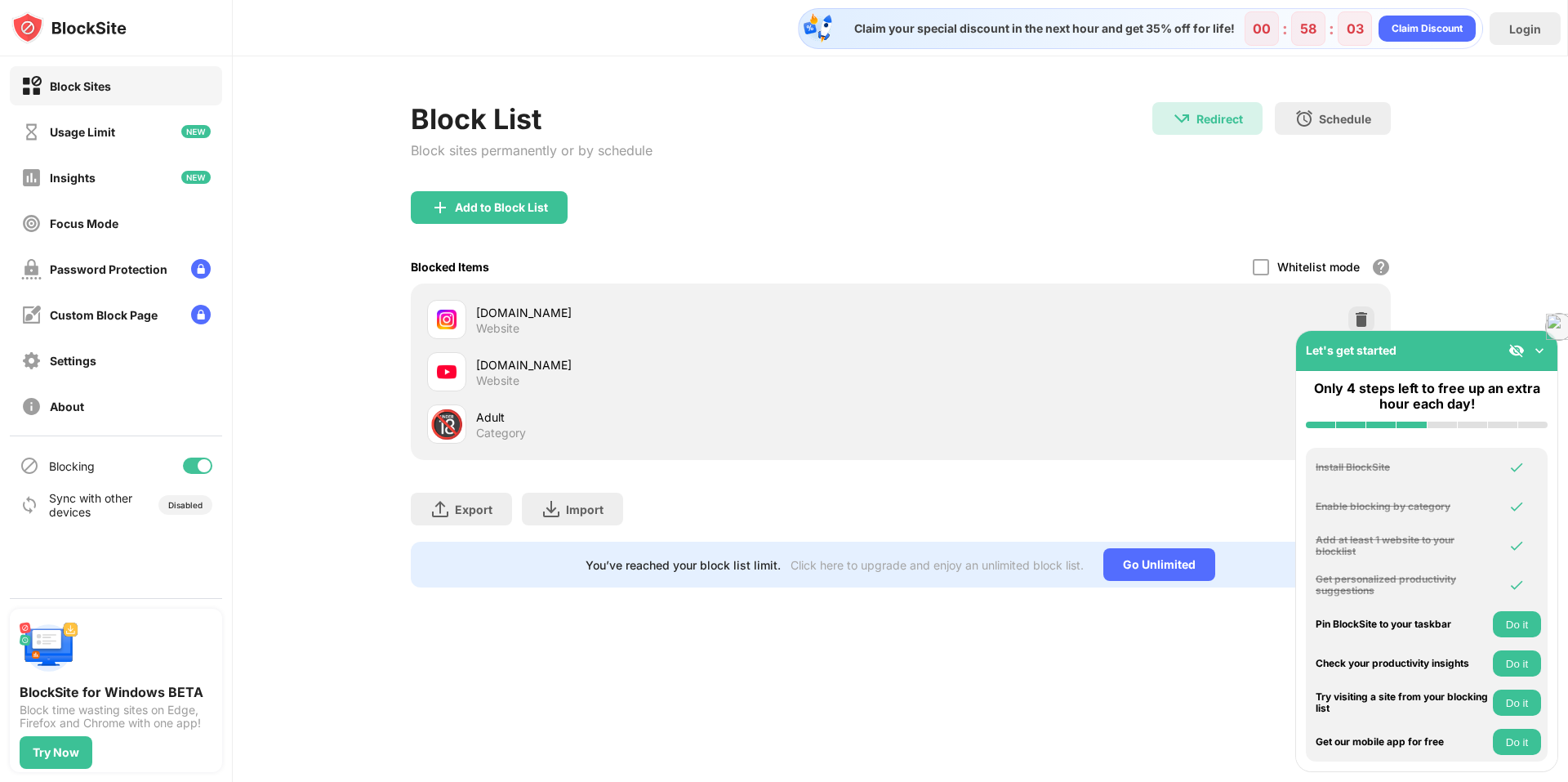
click at [1508, 615] on button "Do it" at bounding box center [1517, 625] width 48 height 26
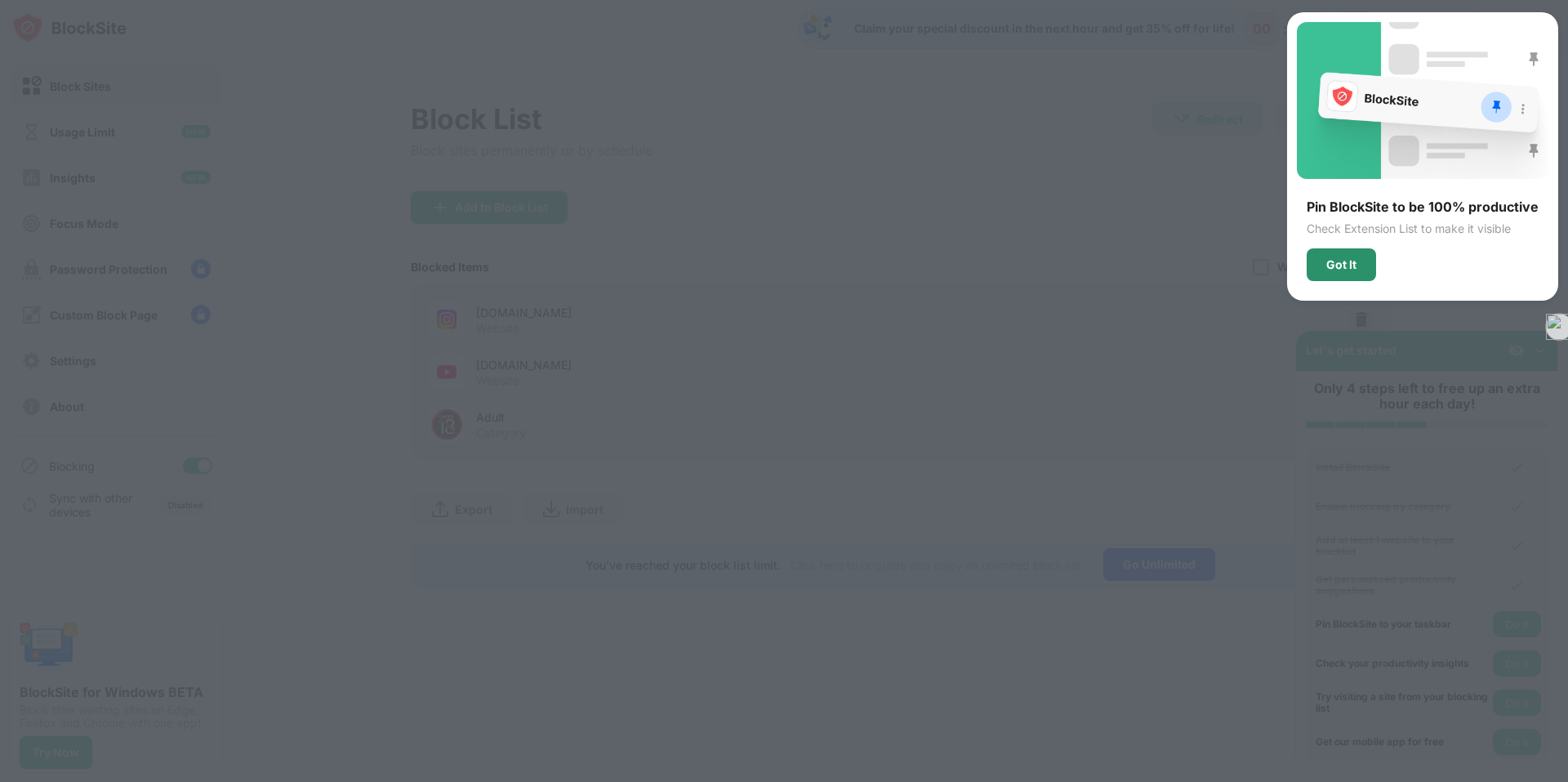
click at [1340, 273] on div "Got It" at bounding box center [1341, 265] width 69 height 33
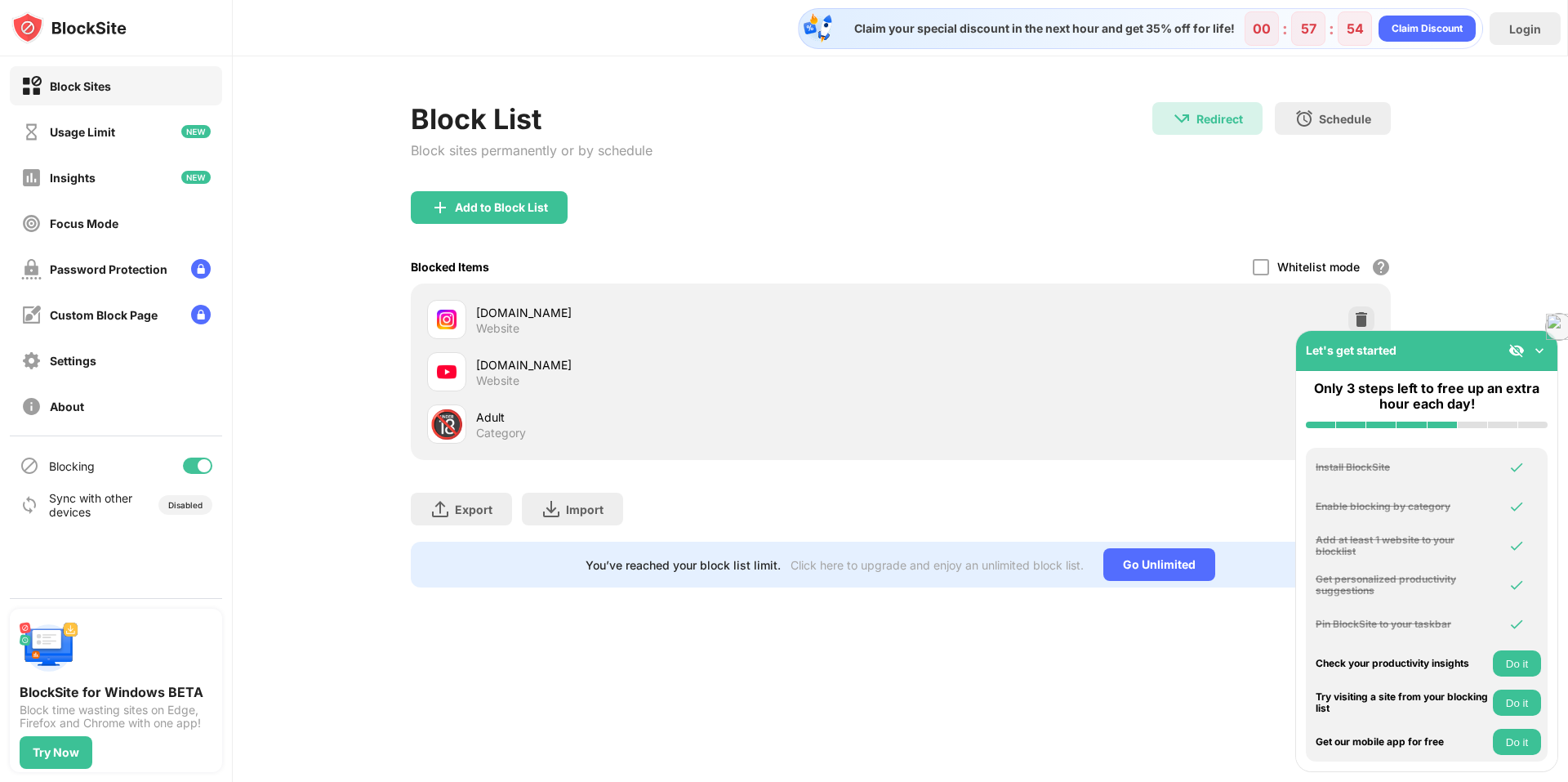
drag, startPoint x: 1479, startPoint y: 131, endPoint x: 1395, endPoint y: 75, distance: 101.0
click at [1479, 131] on div "Block List Block sites permanently or by schedule Redirect Redirect to [DOMAIN_…" at bounding box center [900, 344] width 1336 height 577
click at [1458, 207] on div "Block List Block sites permanently or by schedule Redirect Redirect to [DOMAIN_…" at bounding box center [900, 344] width 1336 height 577
click at [1524, 664] on button "Do it" at bounding box center [1517, 664] width 48 height 26
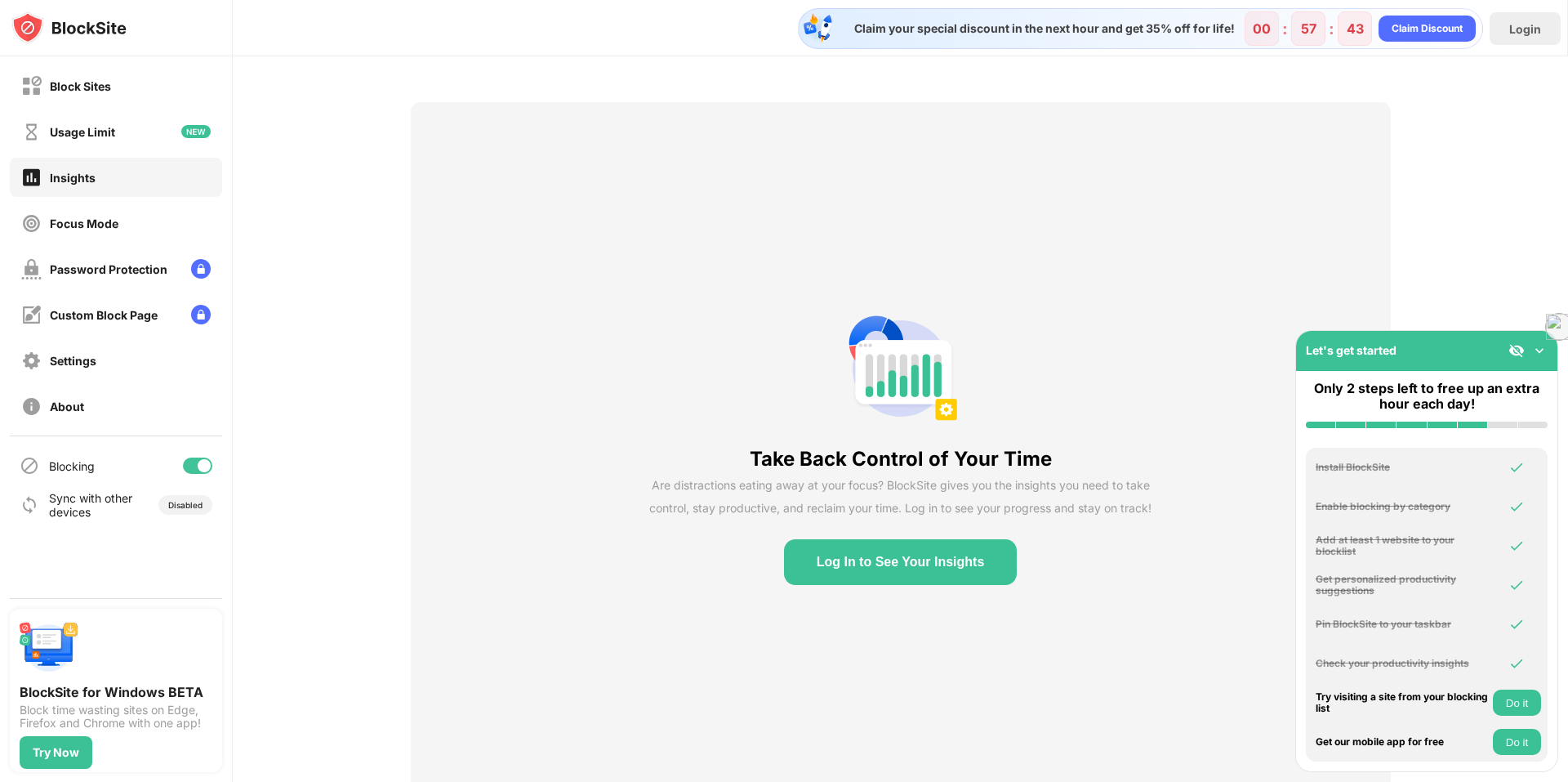
click at [920, 567] on button "Log In to See Your Insights" at bounding box center [901, 562] width 233 height 46
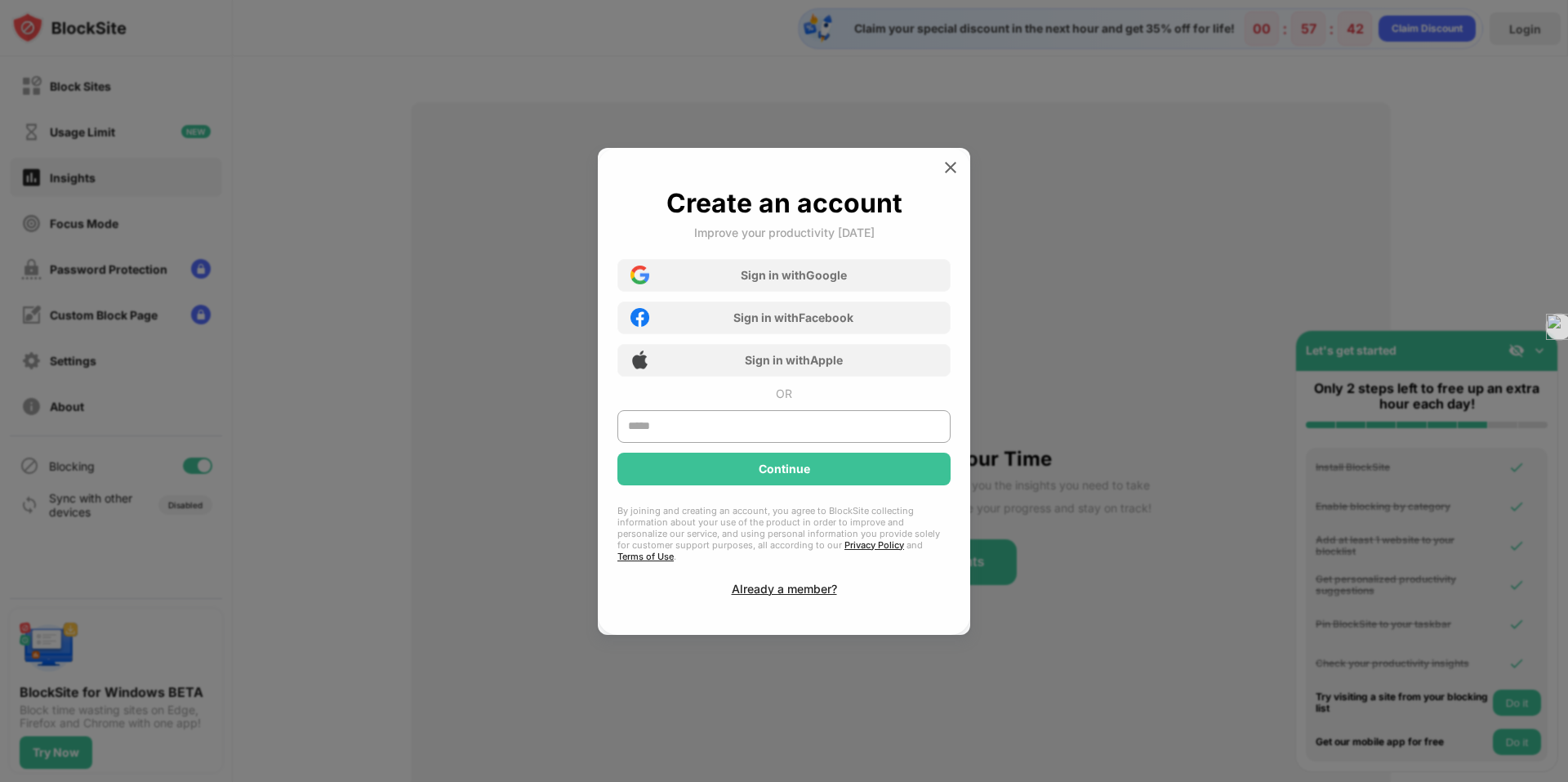
click at [1134, 415] on div at bounding box center [784, 391] width 1568 height 782
